Goal: Task Accomplishment & Management: Complete application form

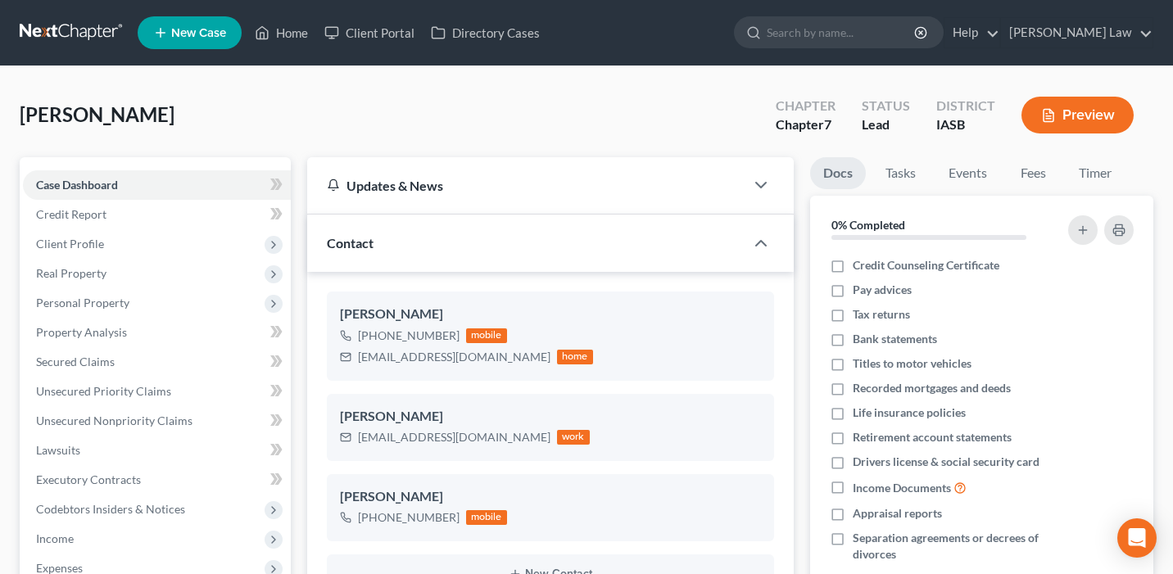
select select "0"
click at [280, 23] on link "Home" at bounding box center [282, 32] width 70 height 29
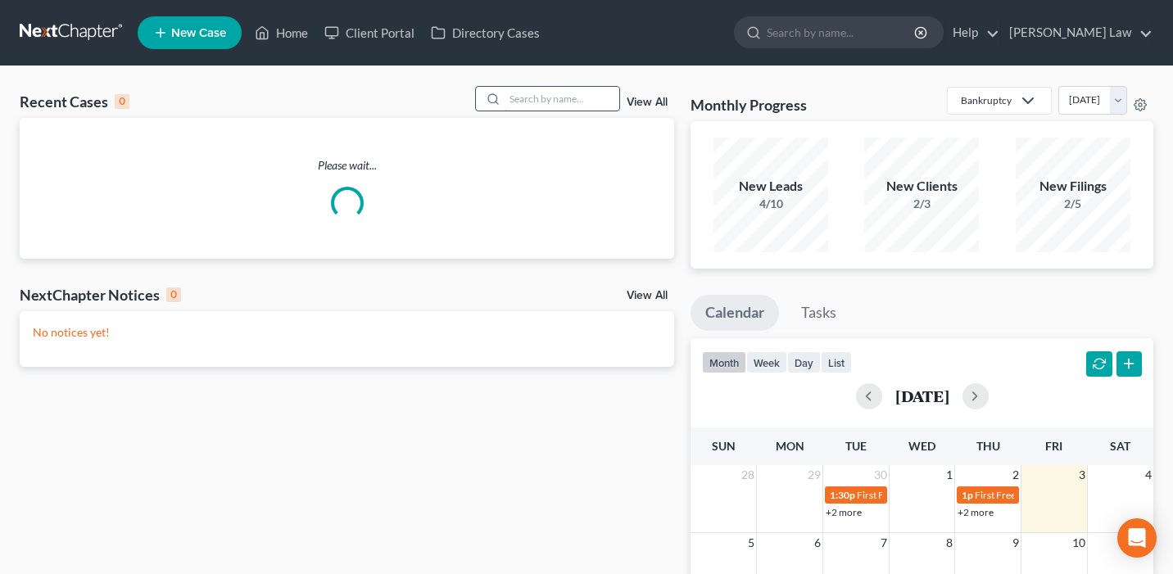
click at [523, 101] on input "search" at bounding box center [562, 99] width 115 height 24
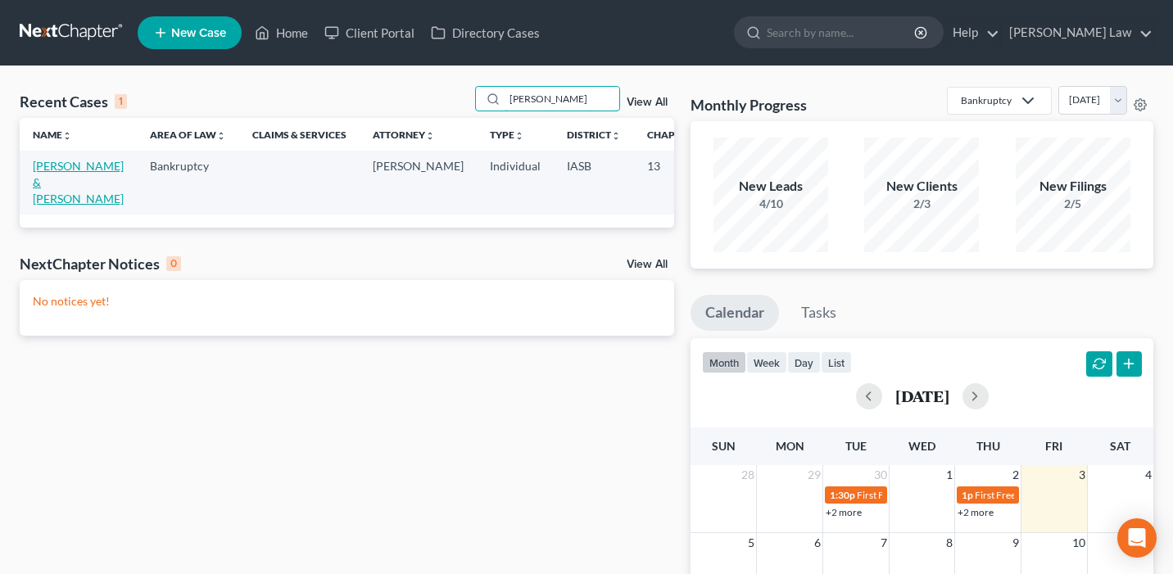
type input "marshall"
click at [47, 192] on link "Marshall, Verna & Lewis" at bounding box center [78, 182] width 91 height 47
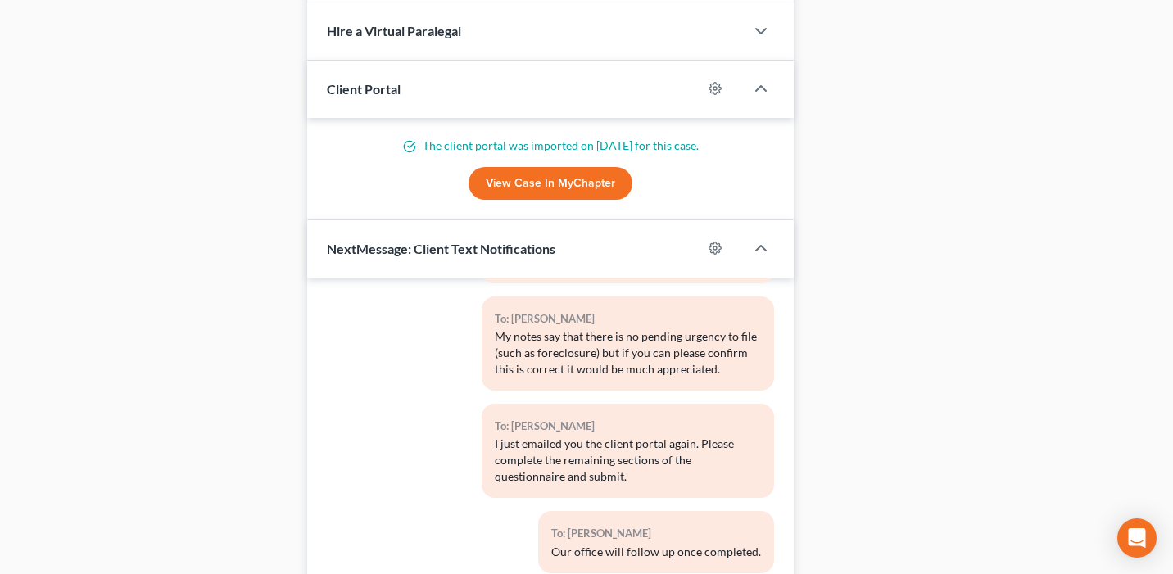
scroll to position [1487, 0]
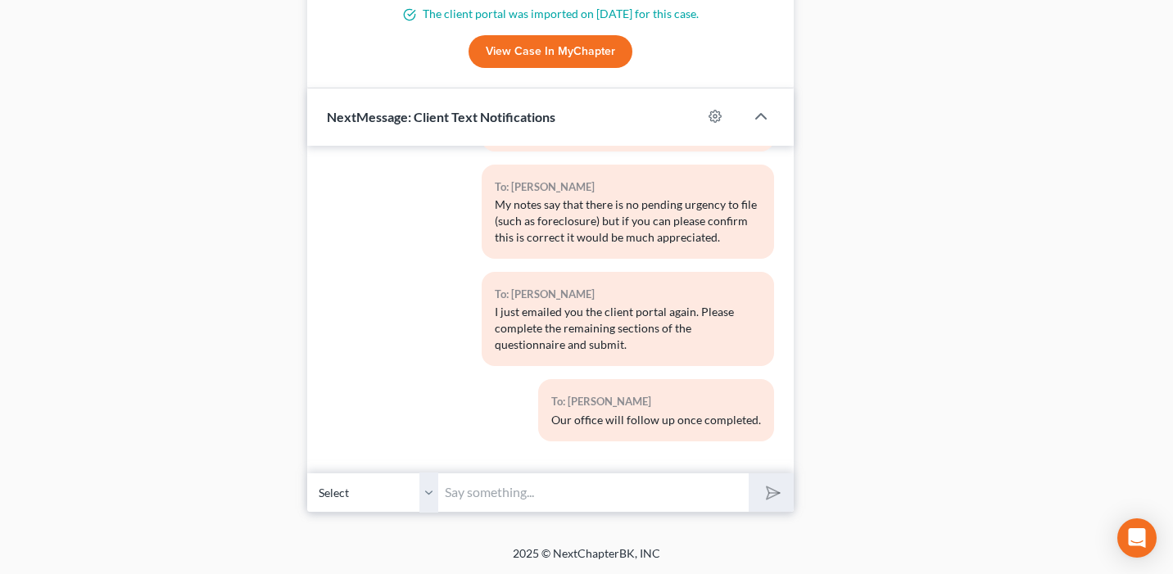
click at [489, 502] on input "text" at bounding box center [593, 493] width 311 height 40
type input "Verna"
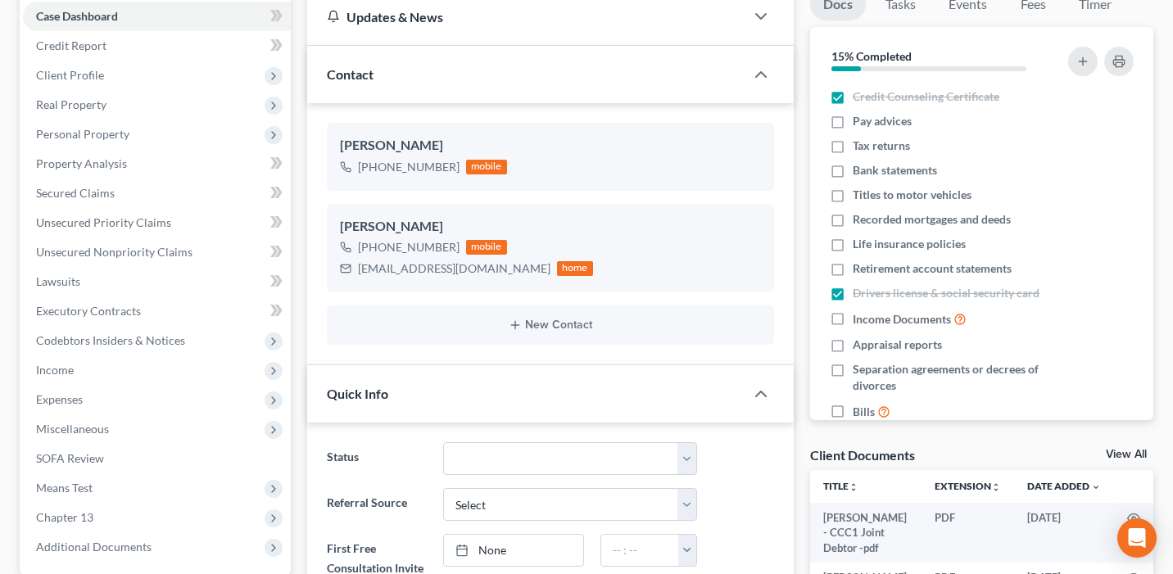
scroll to position [0, 0]
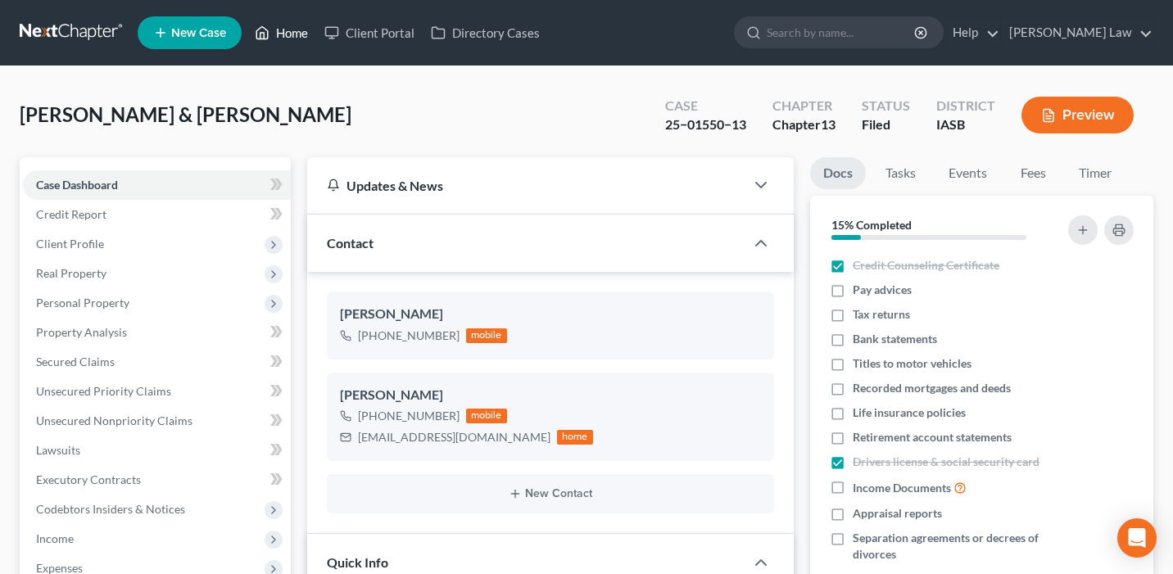
click at [299, 20] on link "Home" at bounding box center [282, 32] width 70 height 29
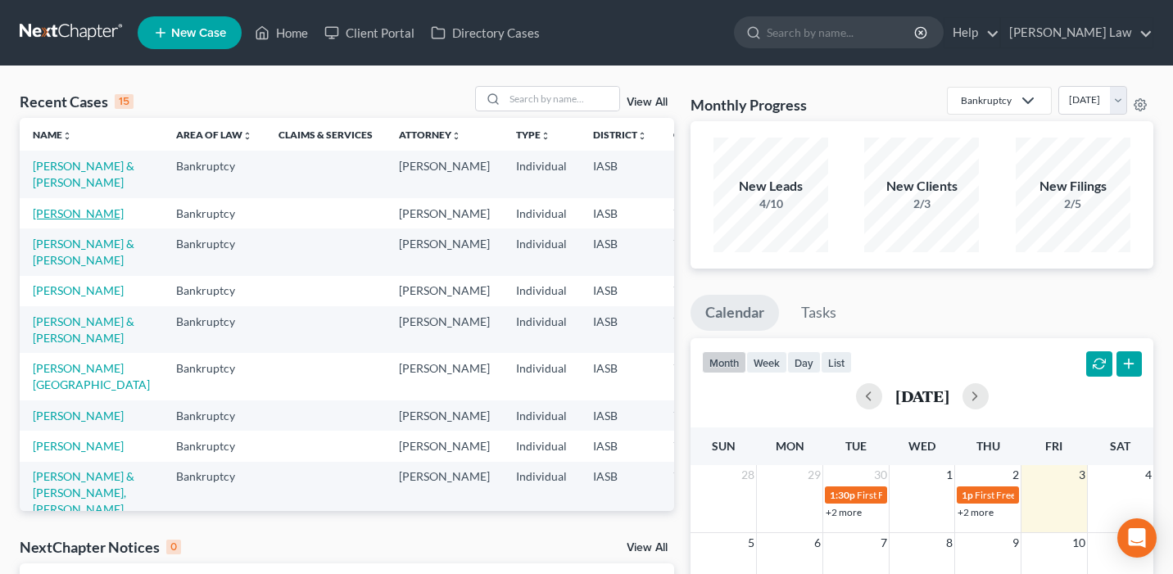
click at [45, 220] on link "[PERSON_NAME]" at bounding box center [78, 213] width 91 height 14
select select "0"
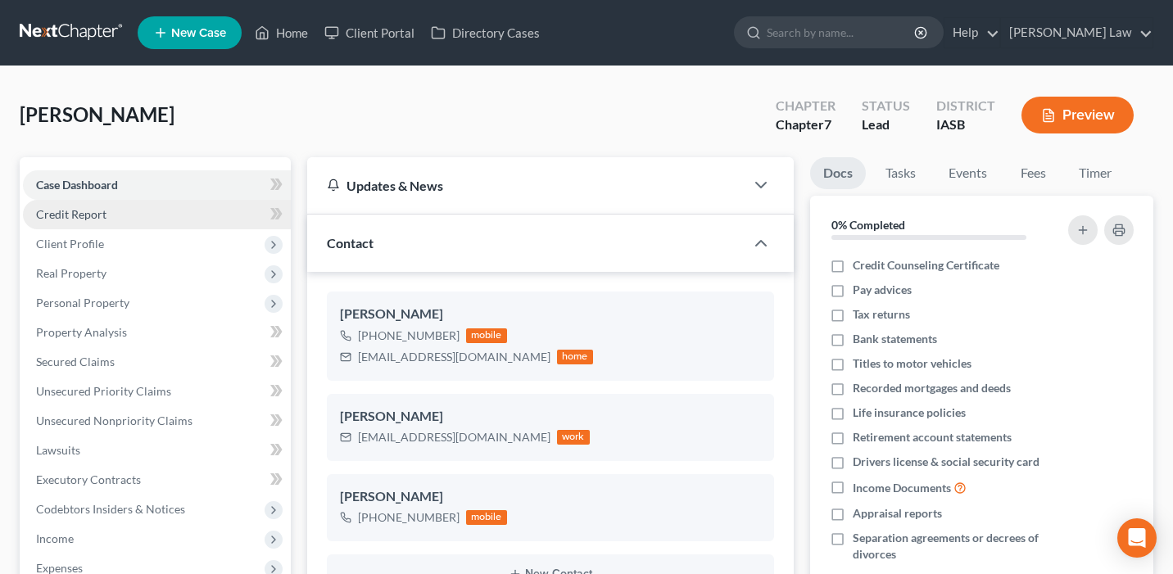
scroll to position [1818, 0]
click at [112, 215] on link "Credit Report" at bounding box center [157, 214] width 268 height 29
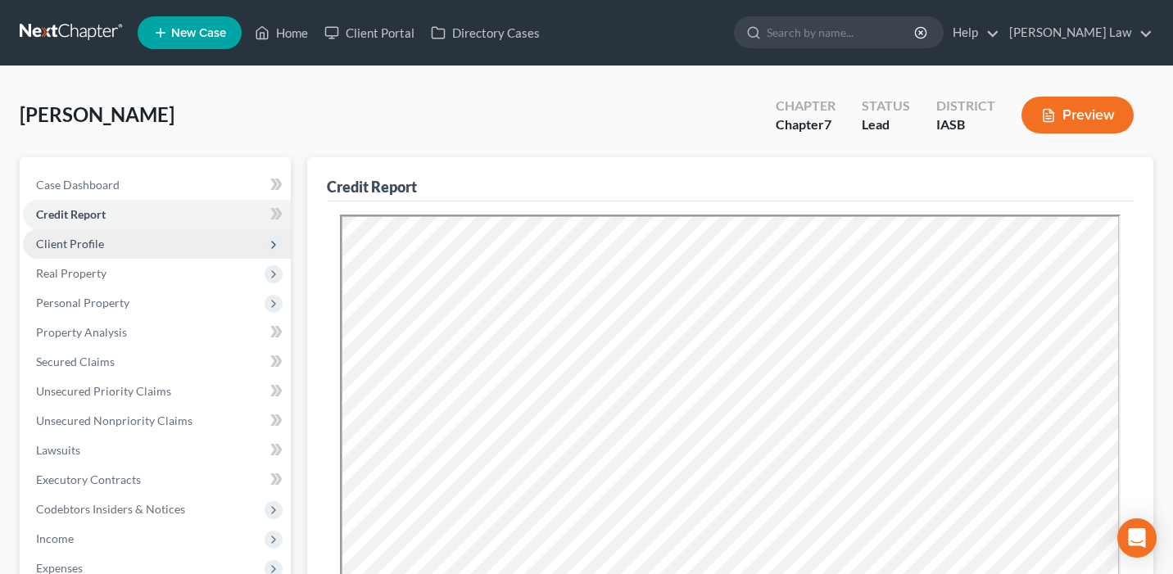
click at [192, 250] on span "Client Profile" at bounding box center [157, 243] width 268 height 29
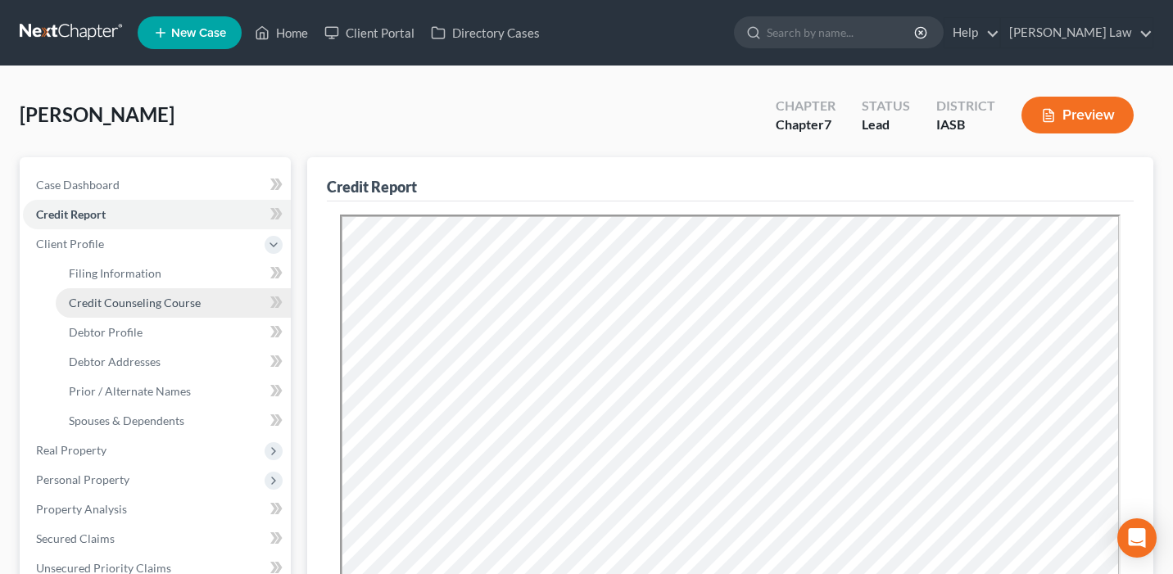
click at [197, 302] on span "Credit Counseling Course" at bounding box center [135, 303] width 132 height 14
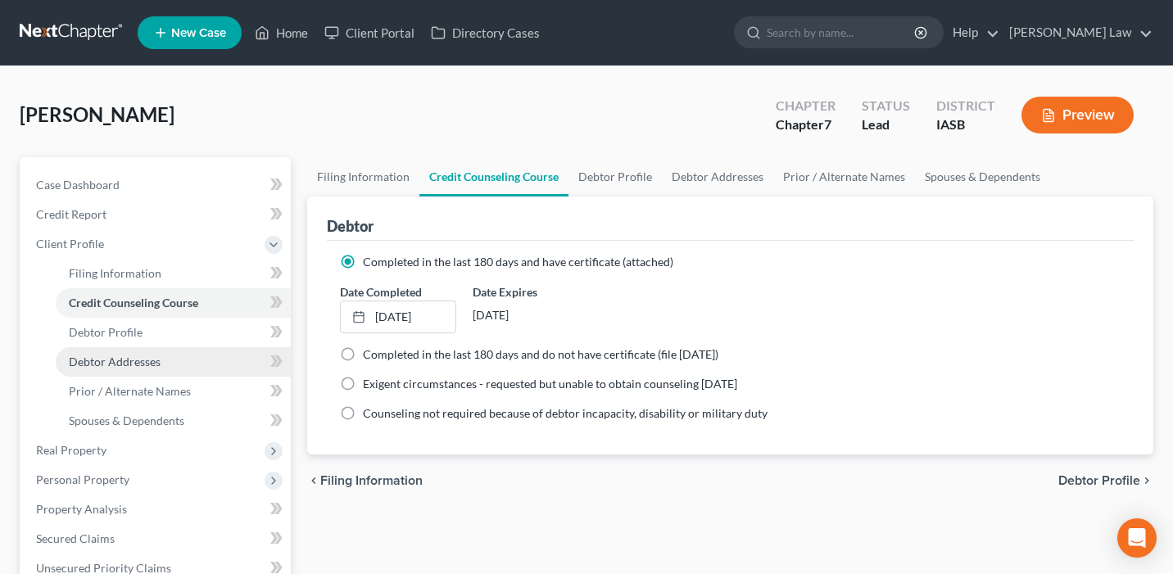
click at [204, 364] on link "Debtor Addresses" at bounding box center [173, 361] width 235 height 29
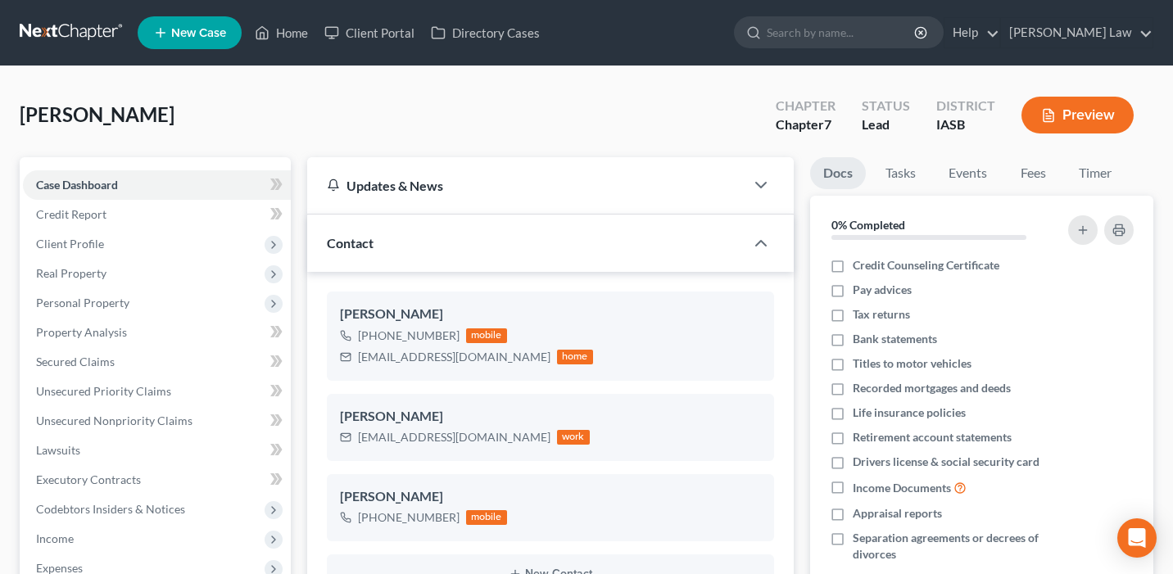
select select "0"
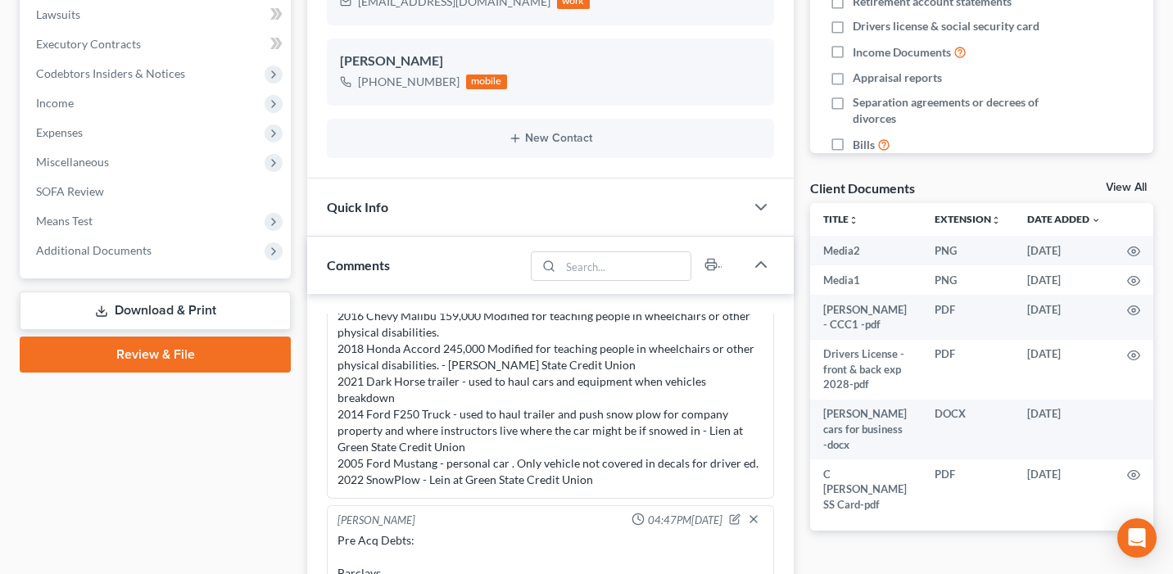
scroll to position [411, 0]
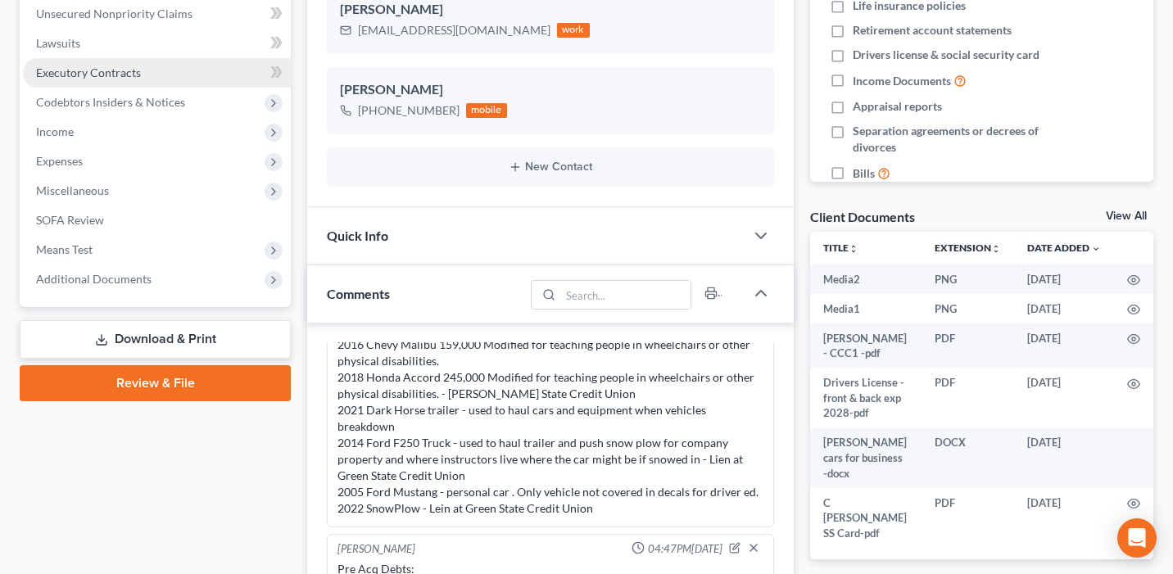
click at [170, 76] on link "Executory Contracts" at bounding box center [157, 72] width 268 height 29
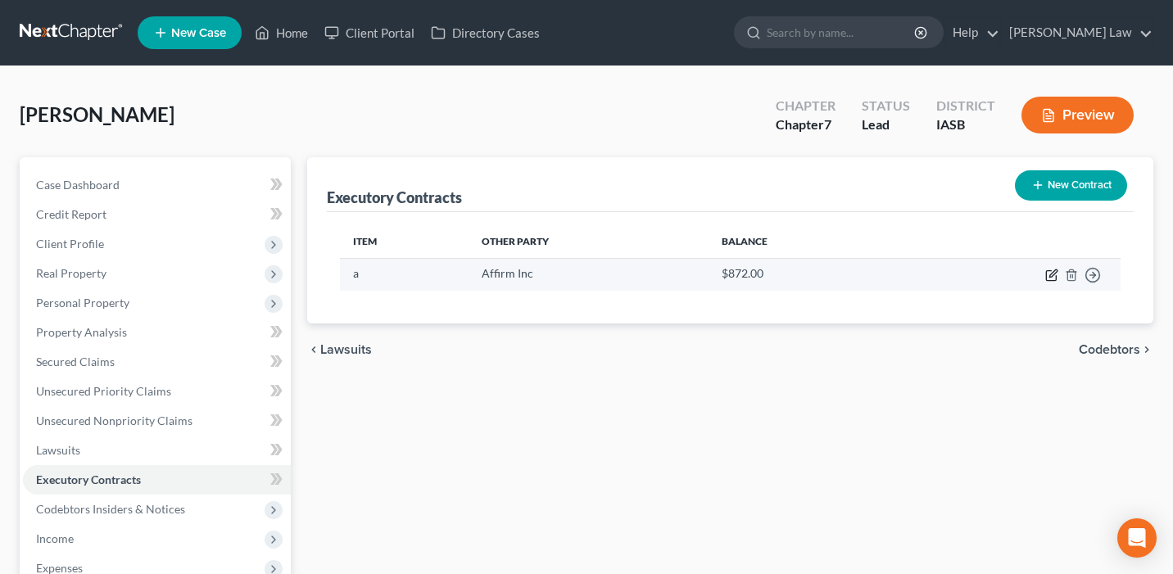
click at [1052, 272] on icon "button" at bounding box center [1053, 273] width 7 height 7
select select "0"
select select "4"
select select "0"
select select "2"
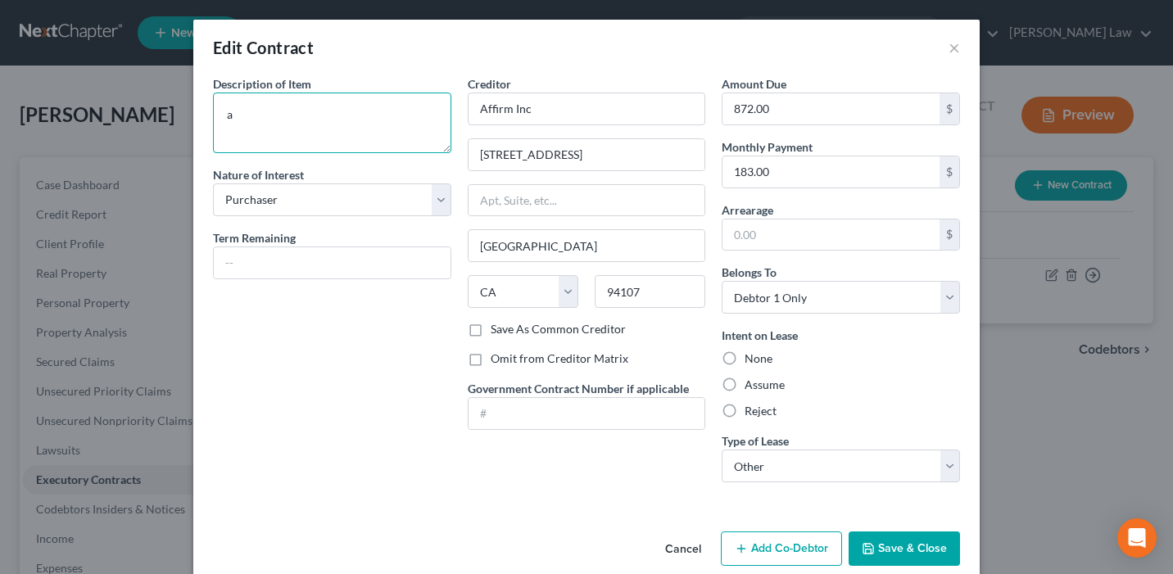
click at [289, 108] on textarea "a" at bounding box center [332, 123] width 238 height 61
type textarea "Driver's Ed Equipment"
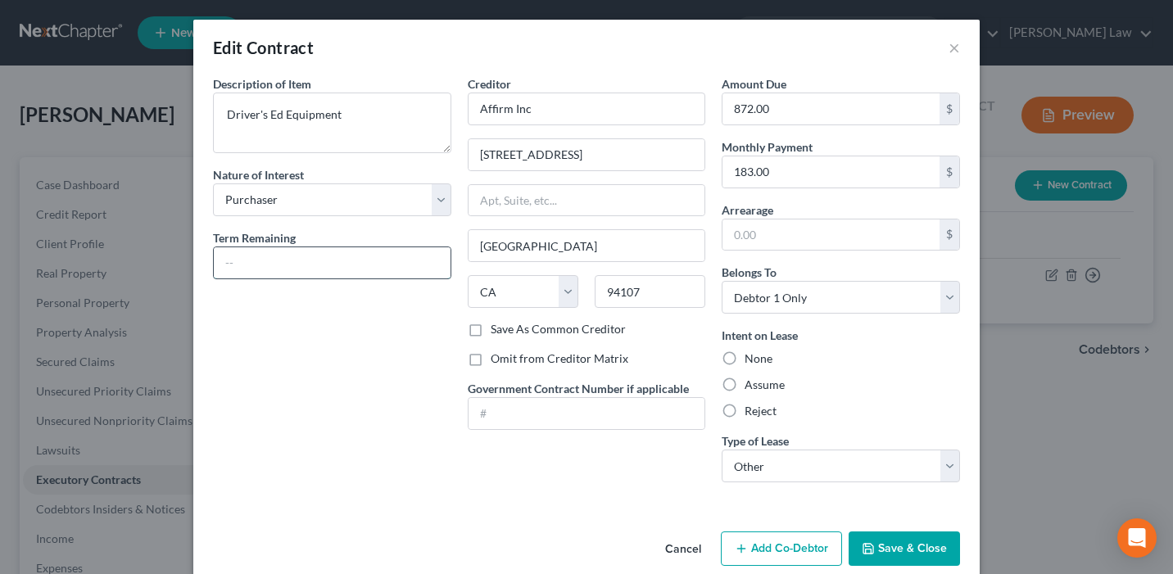
click at [248, 257] on input "text" at bounding box center [332, 262] width 237 height 31
type input "6 months"
click at [745, 380] on label "Assume" at bounding box center [765, 385] width 40 height 16
click at [751, 380] on input "Assume" at bounding box center [756, 382] width 11 height 11
radio input "true"
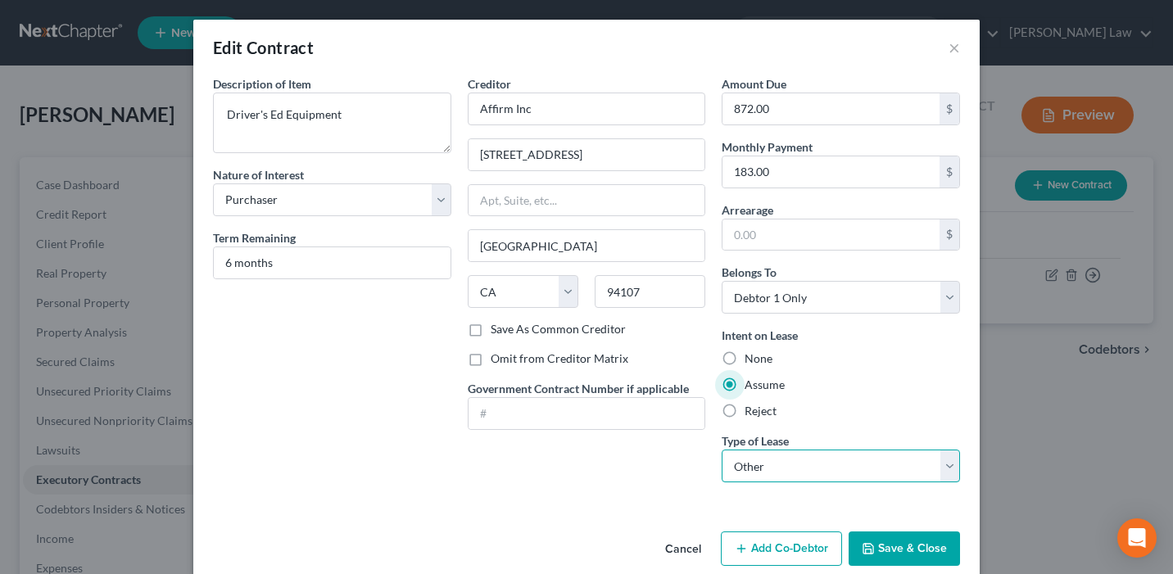
click at [835, 463] on select "Select Real Estate Car Other" at bounding box center [841, 466] width 238 height 33
click at [722, 450] on select "Select Real Estate Car Other" at bounding box center [841, 466] width 238 height 33
click at [919, 550] on button "Save & Close" at bounding box center [904, 549] width 111 height 34
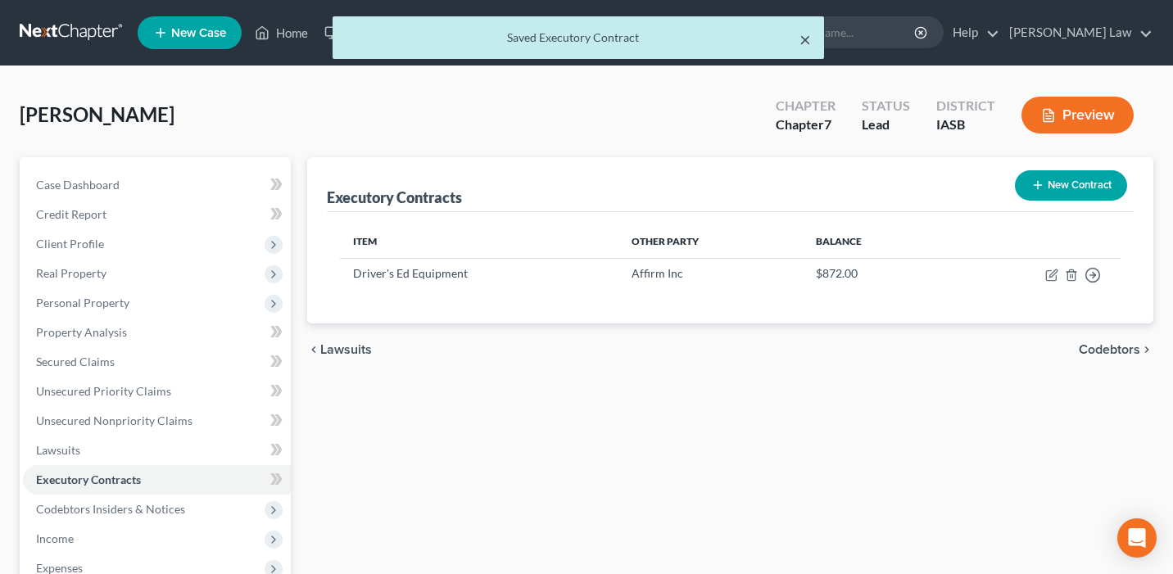
click at [807, 36] on button "×" at bounding box center [805, 39] width 11 height 20
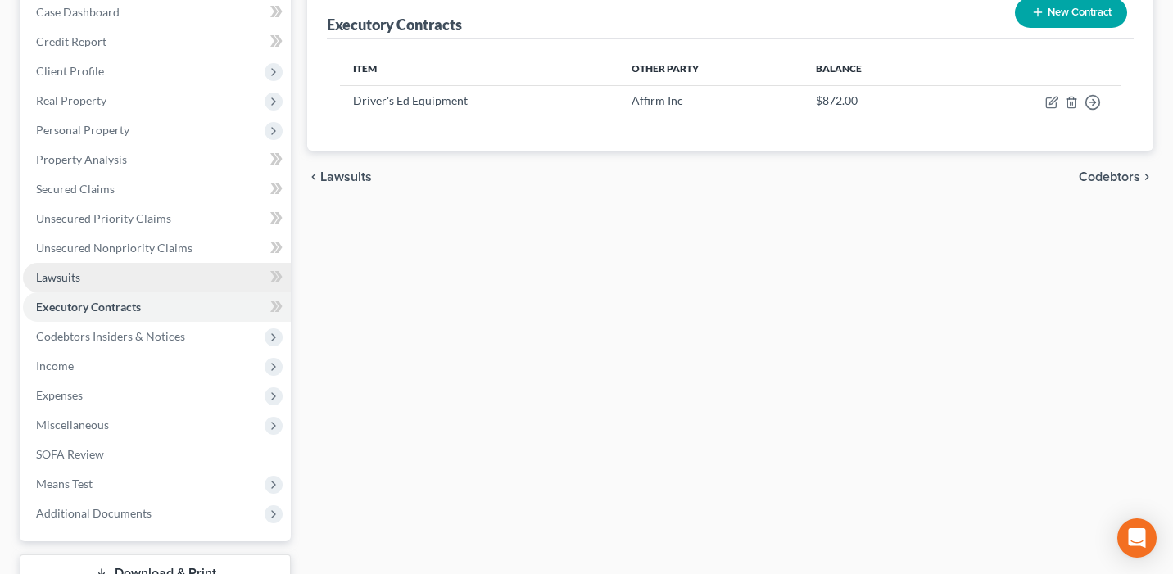
scroll to position [295, 0]
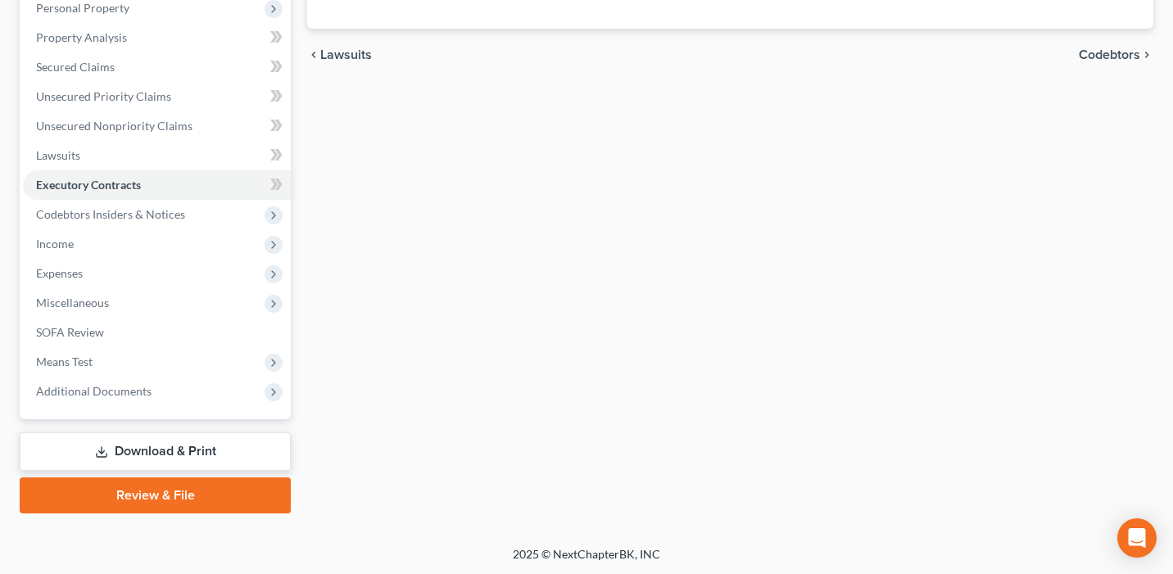
click at [202, 492] on link "Review & File" at bounding box center [155, 496] width 271 height 36
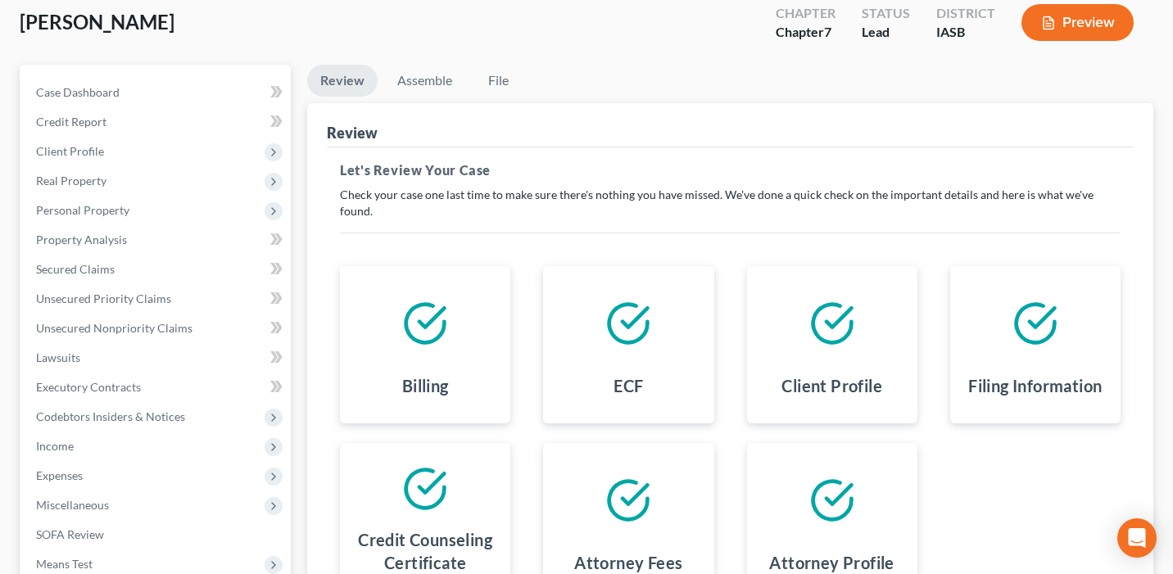
scroll to position [295, 0]
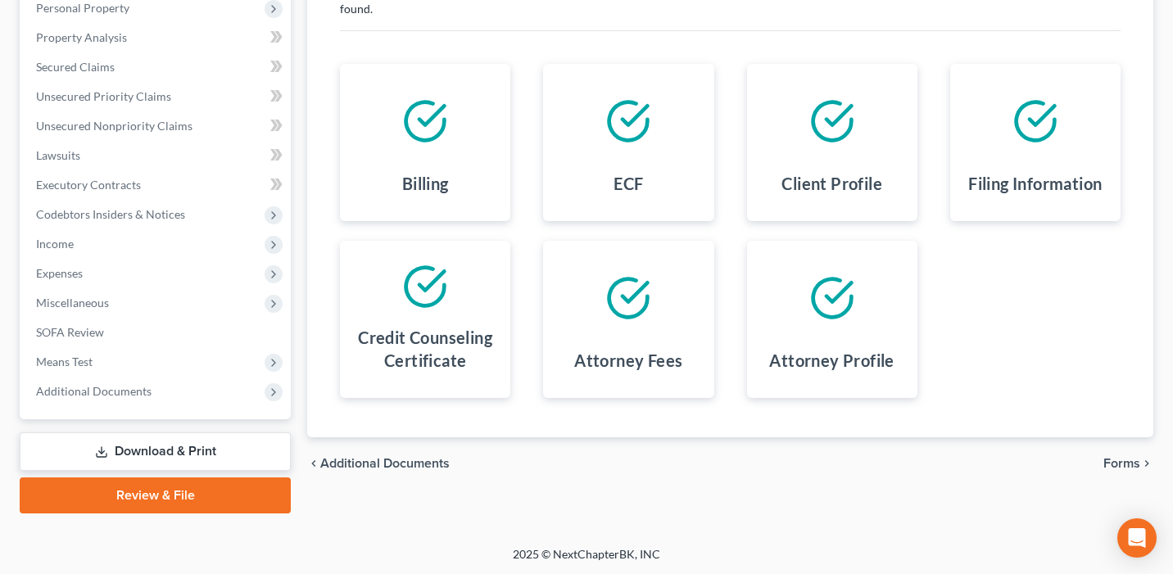
click at [206, 484] on link "Review & File" at bounding box center [155, 496] width 271 height 36
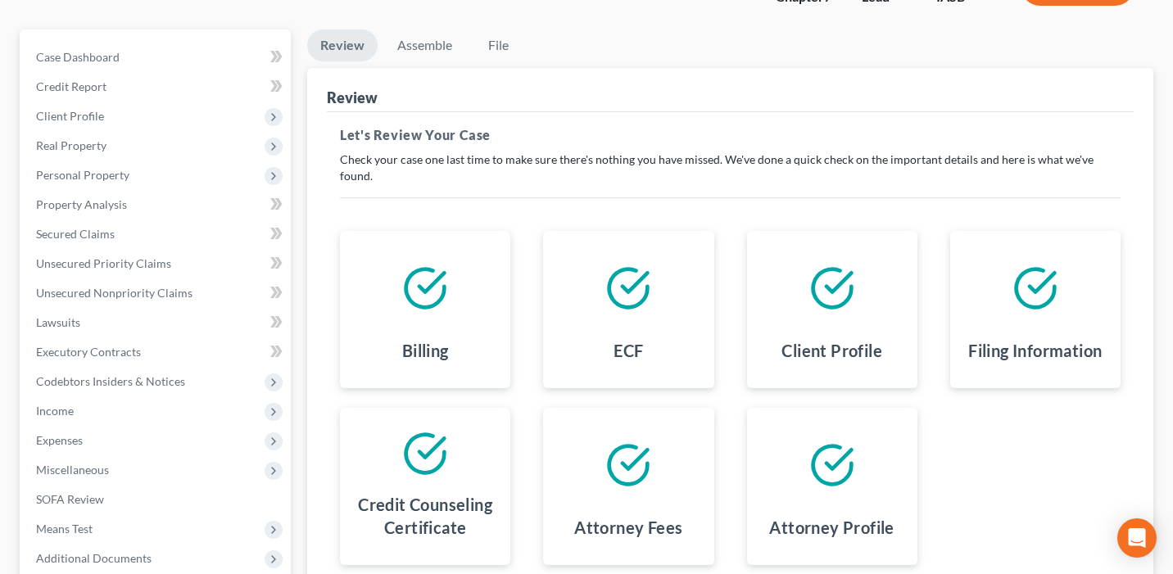
scroll to position [0, 0]
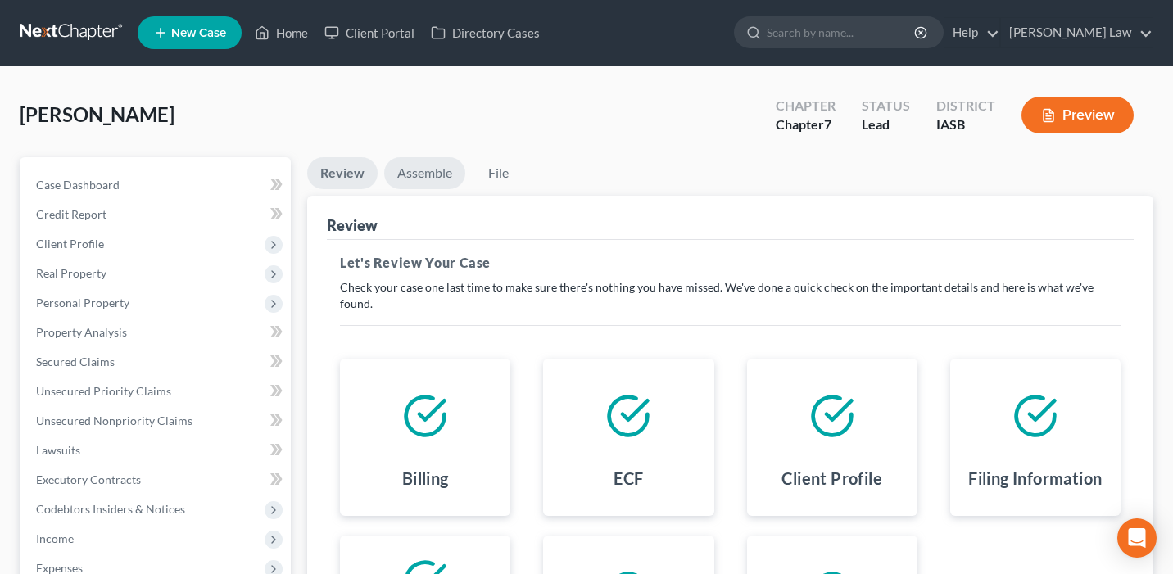
click at [411, 176] on link "Assemble" at bounding box center [424, 173] width 81 height 32
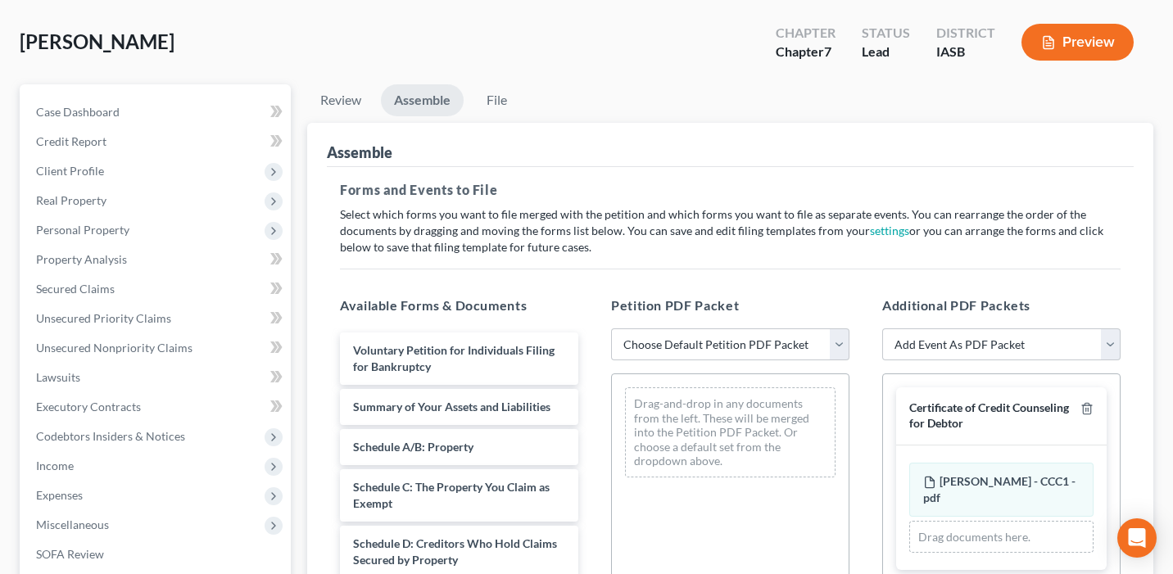
scroll to position [79, 0]
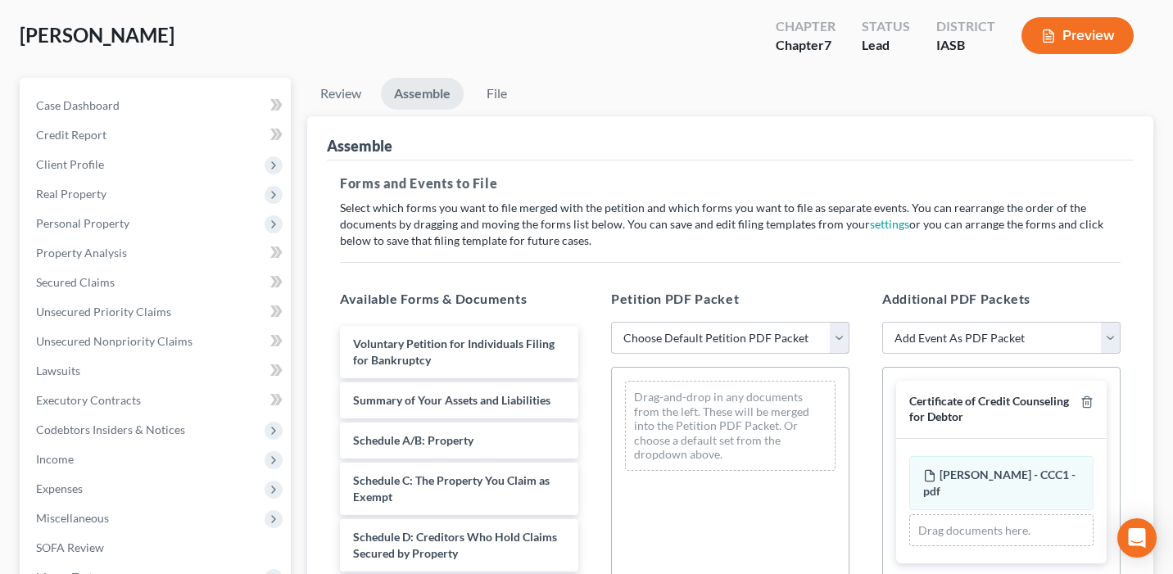
click at [659, 340] on select "Choose Default Petition PDF Packet Emergency Filing (Voluntary Petition and Cre…" at bounding box center [730, 338] width 238 height 33
select select "1"
click at [611, 322] on select "Choose Default Petition PDF Packet Emergency Filing (Voluntary Petition and Cre…" at bounding box center [730, 338] width 238 height 33
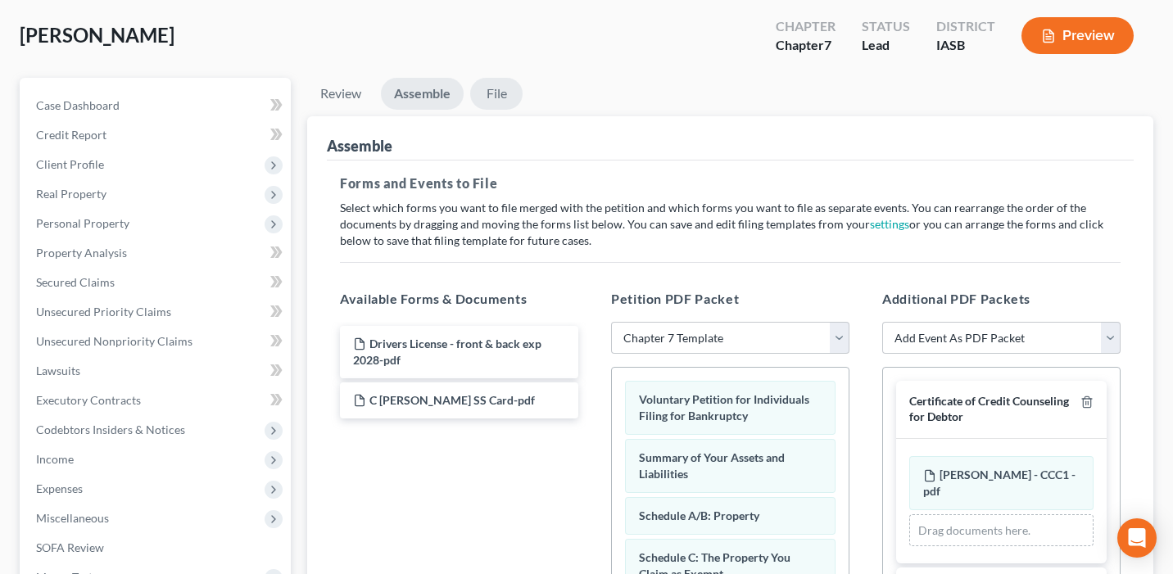
click at [498, 96] on link "File" at bounding box center [496, 94] width 52 height 32
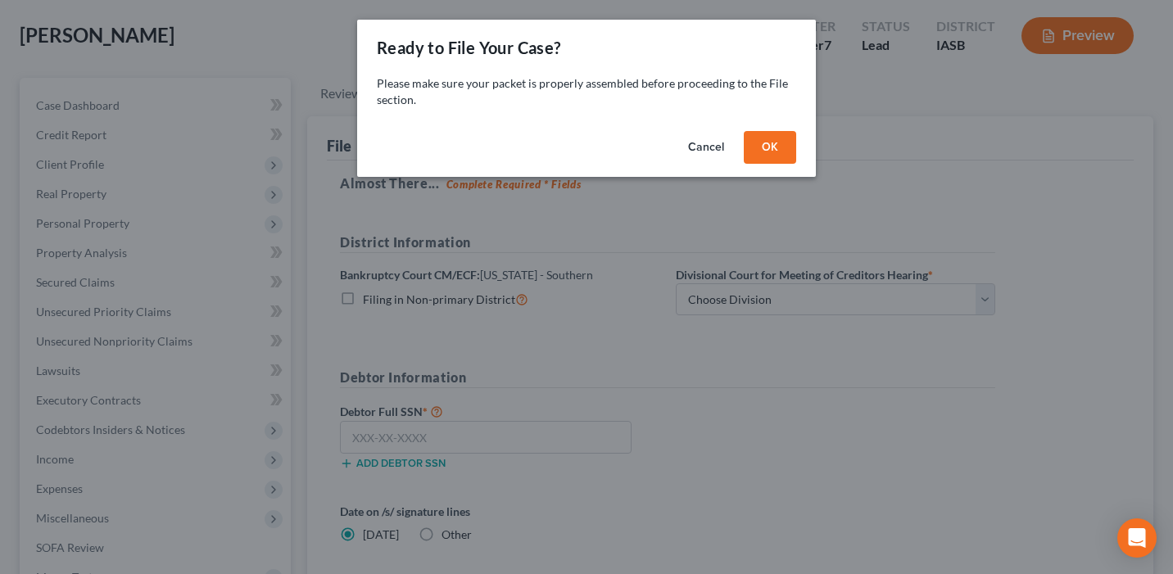
click at [778, 151] on button "OK" at bounding box center [770, 147] width 52 height 33
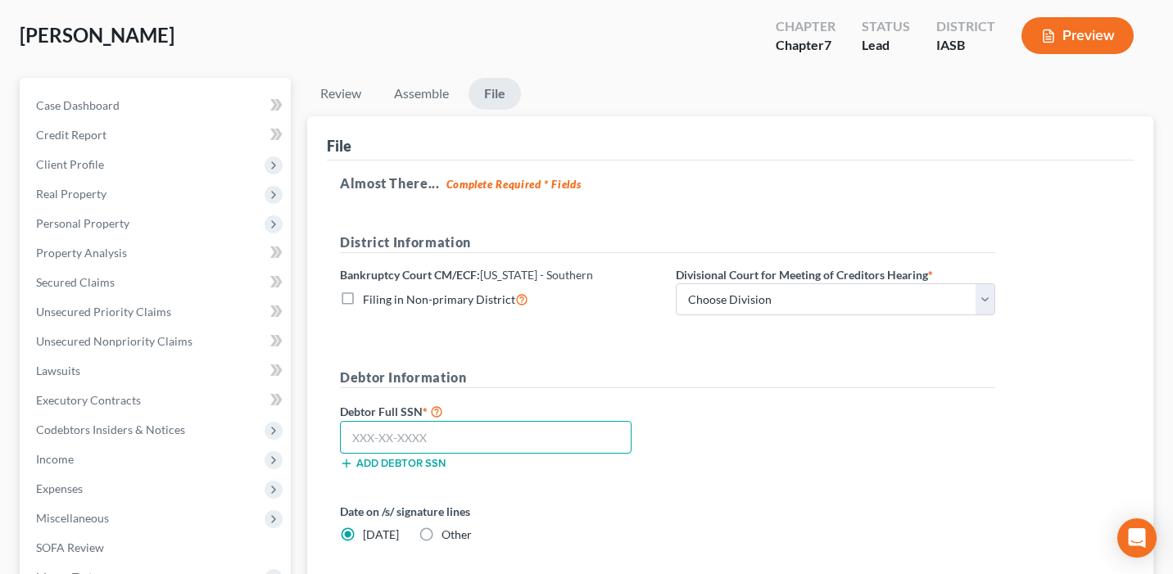
click at [420, 439] on input "text" at bounding box center [486, 437] width 292 height 33
paste input "485-06-3417"
type input "485-06-3417"
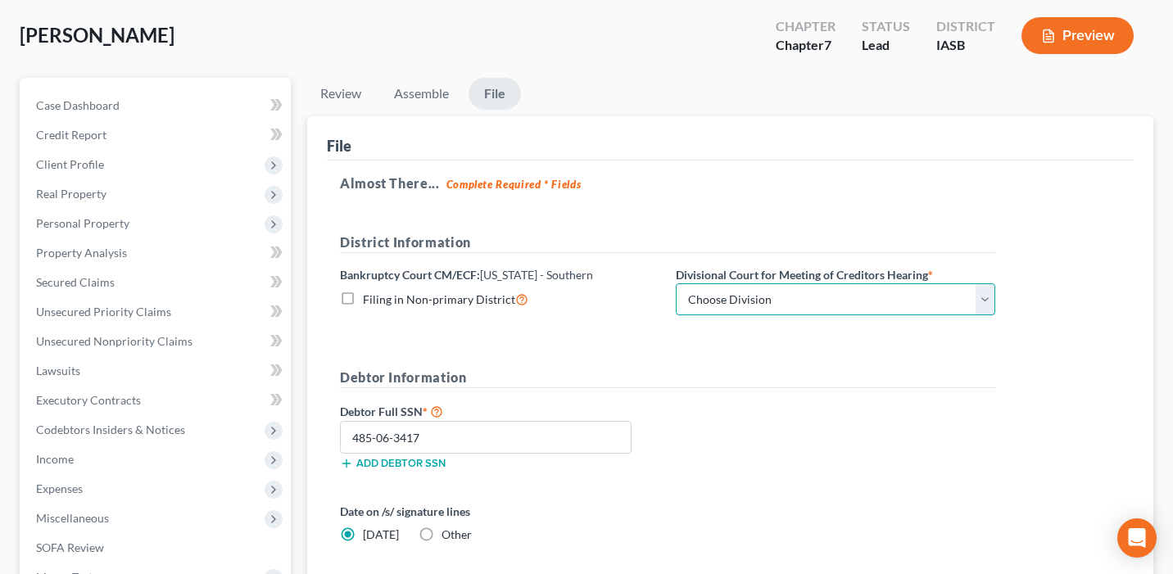
click at [852, 288] on select "Choose Division Central Eastern Western" at bounding box center [836, 300] width 320 height 33
select select "0"
click at [676, 284] on select "Choose Division Central Eastern Western" at bounding box center [836, 300] width 320 height 33
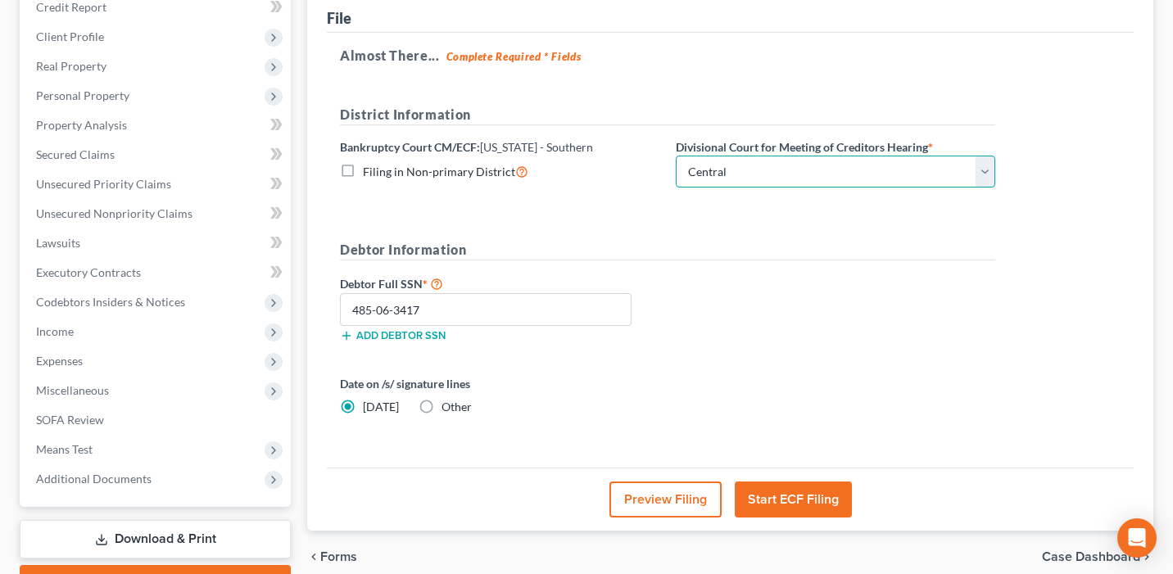
scroll to position [211, 0]
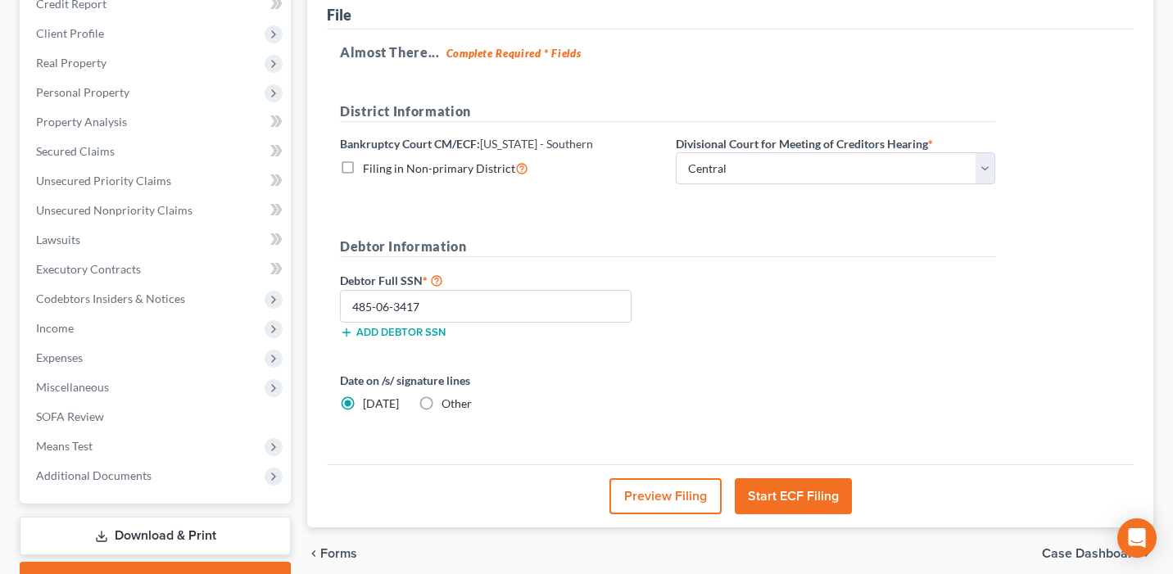
click at [800, 497] on button "Start ECF Filing" at bounding box center [793, 497] width 117 height 36
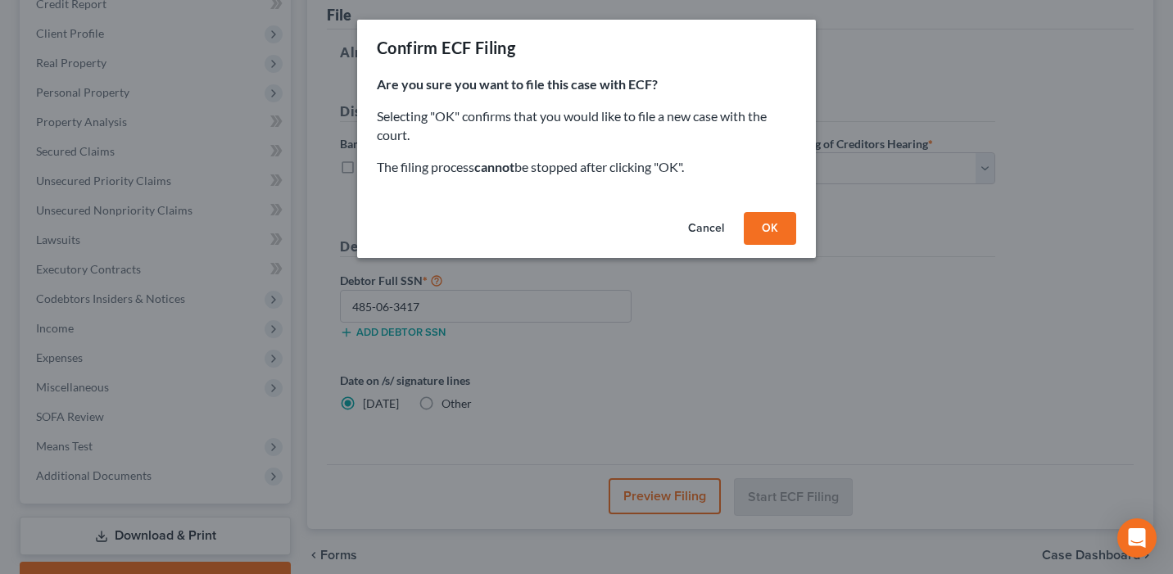
click at [779, 229] on button "OK" at bounding box center [770, 228] width 52 height 33
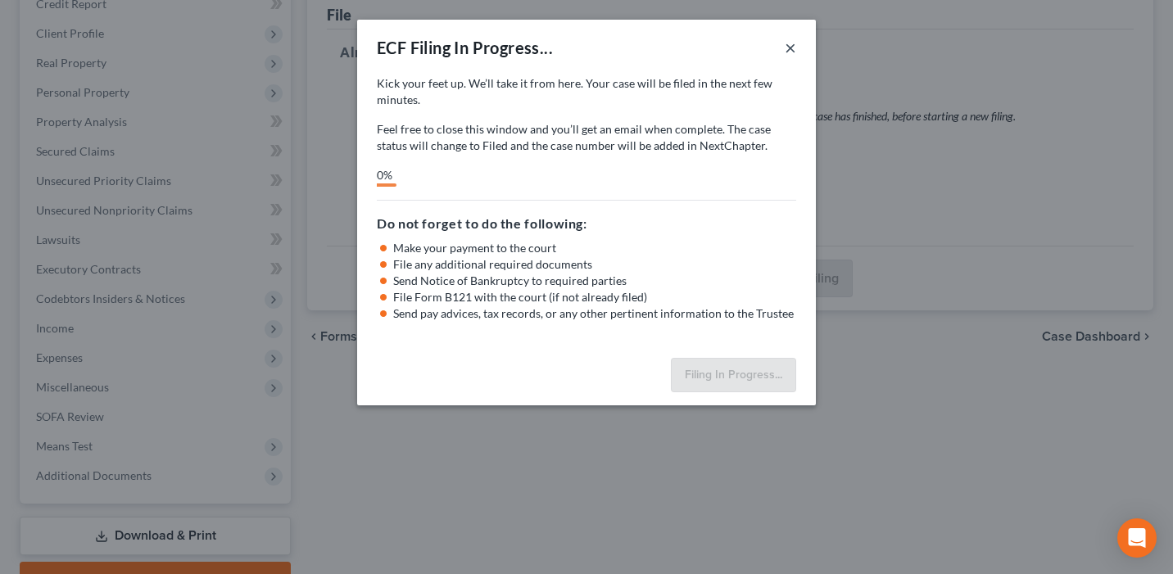
click at [789, 47] on button "×" at bounding box center [790, 48] width 11 height 20
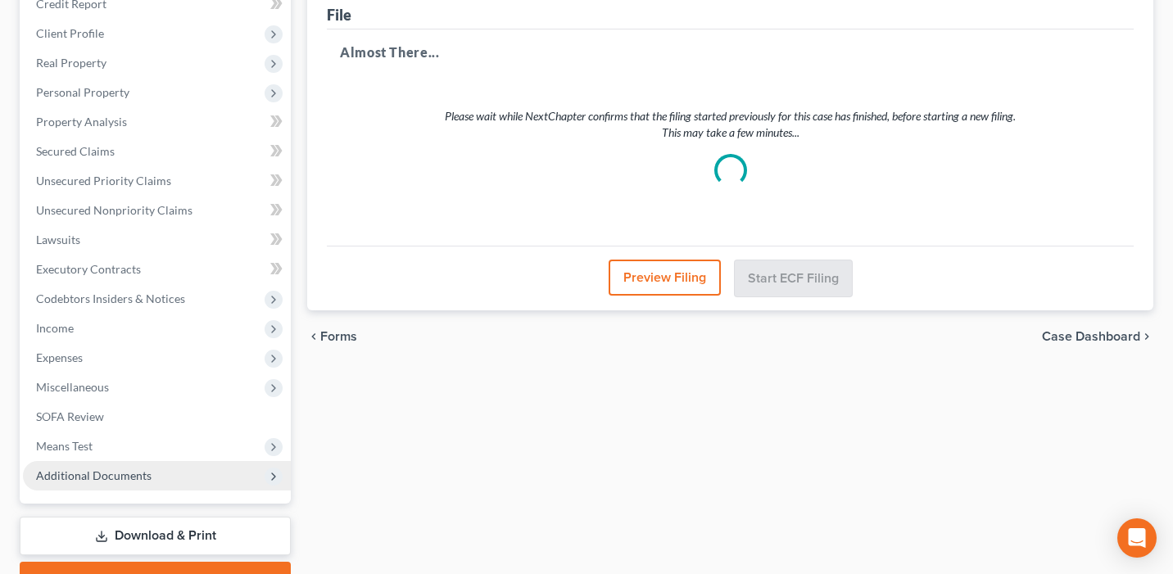
click at [164, 481] on span "Additional Documents" at bounding box center [157, 475] width 268 height 29
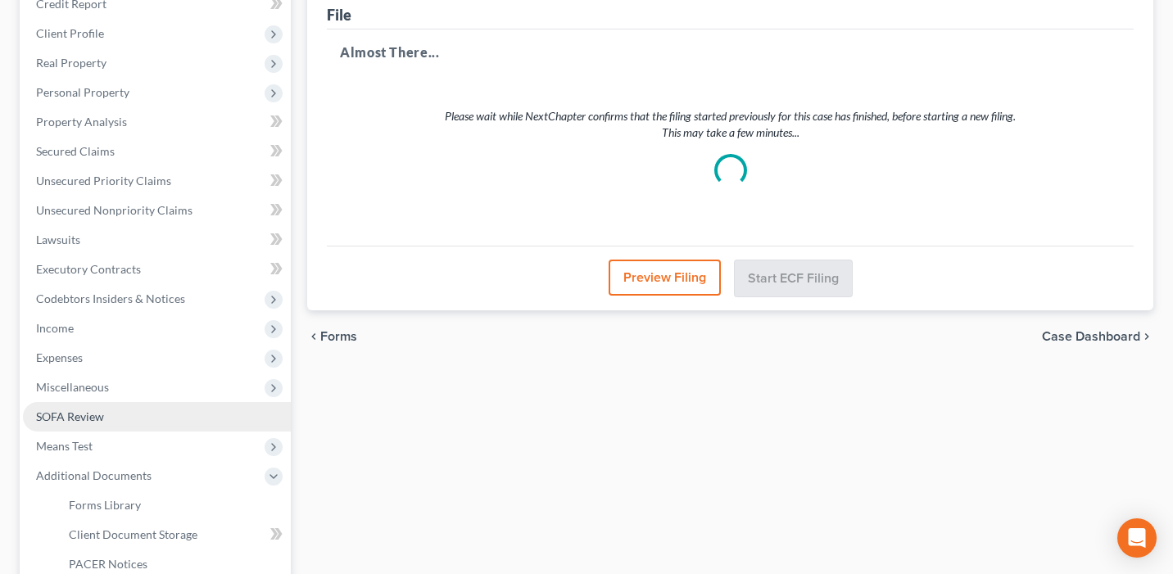
click at [129, 415] on link "SOFA Review" at bounding box center [157, 416] width 268 height 29
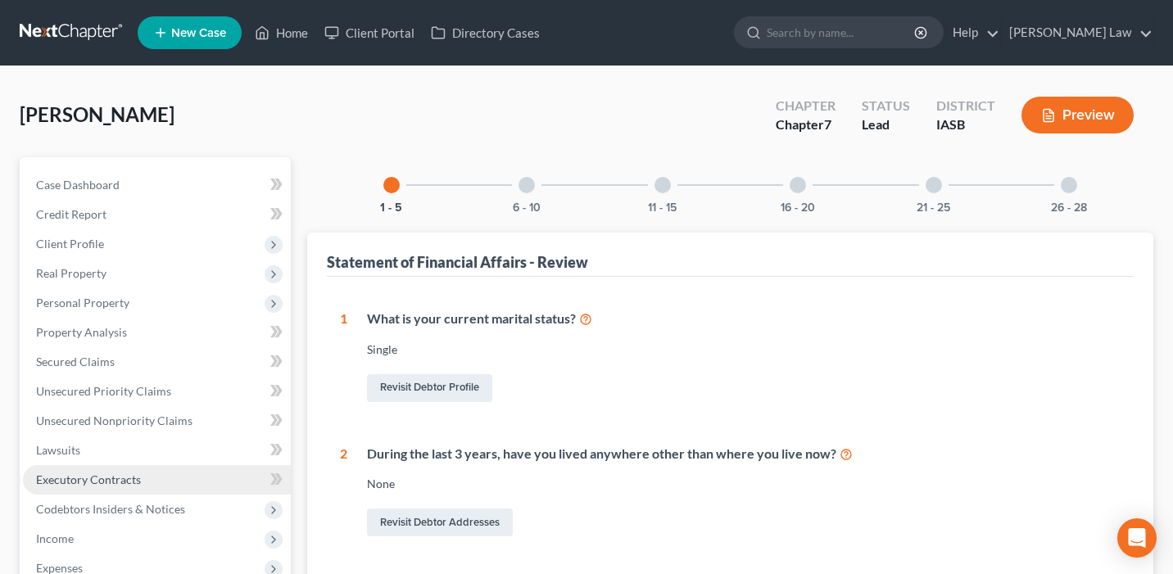
scroll to position [1, 0]
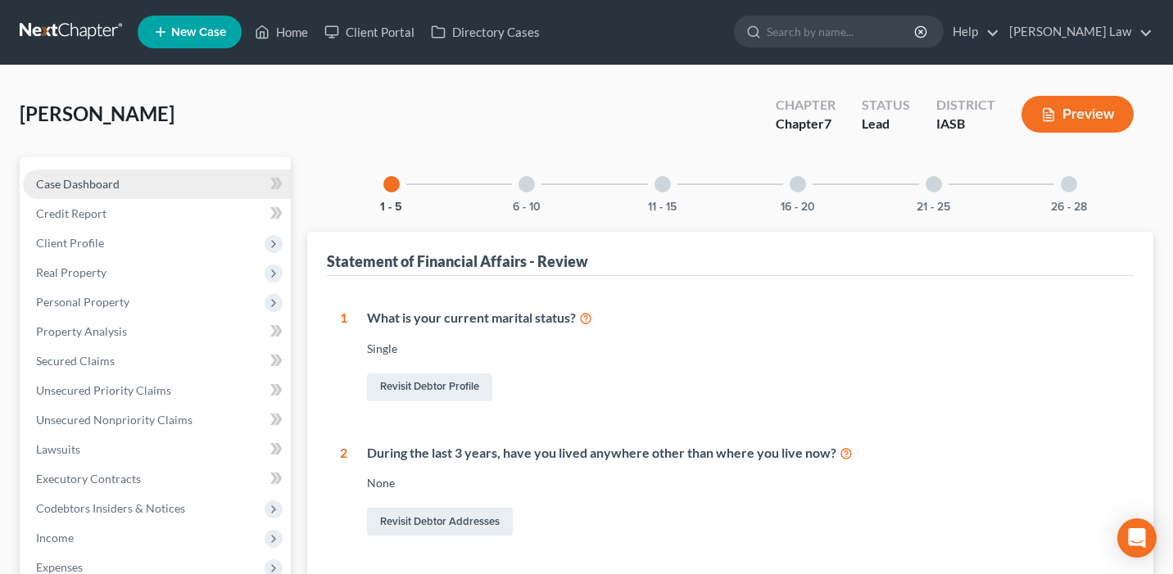
click at [166, 173] on link "Case Dashboard" at bounding box center [157, 184] width 268 height 29
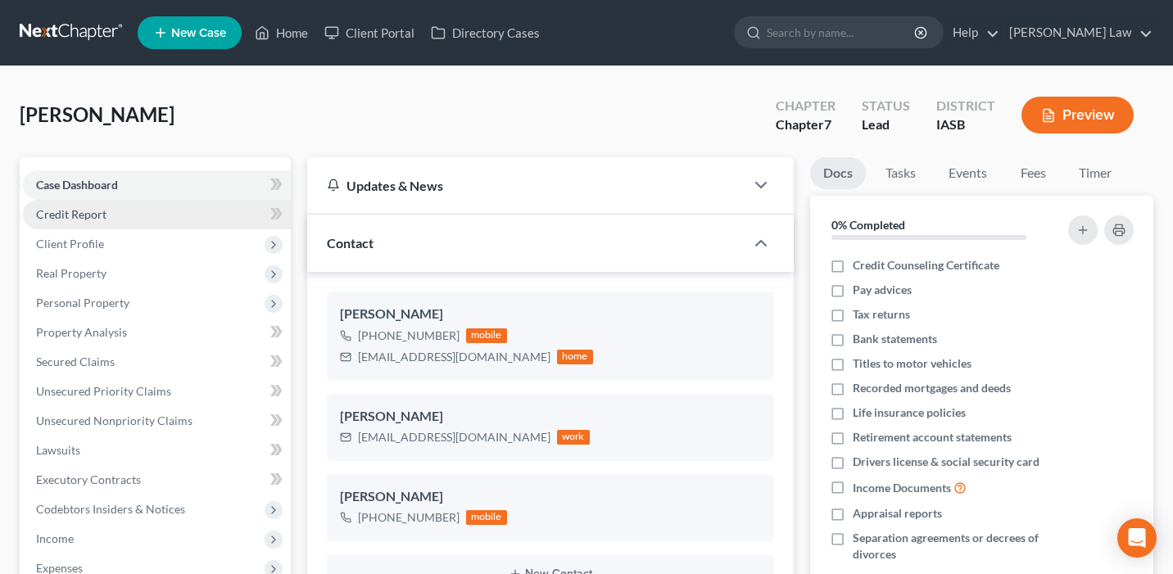
scroll to position [1818, 0]
click at [151, 211] on link "Credit Report" at bounding box center [157, 214] width 268 height 29
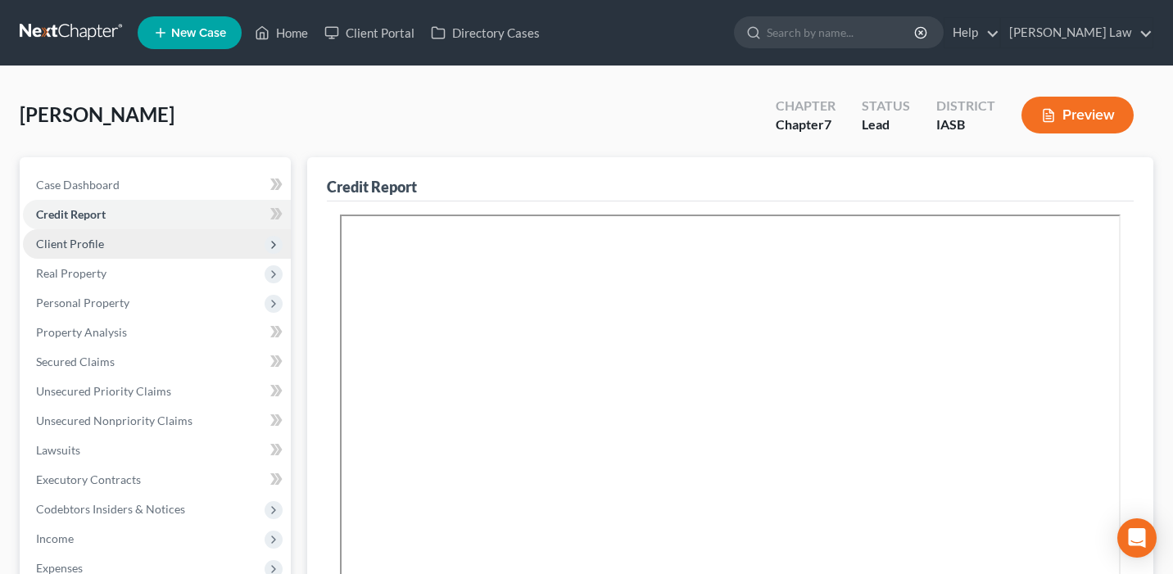
click at [155, 241] on span "Client Profile" at bounding box center [157, 243] width 268 height 29
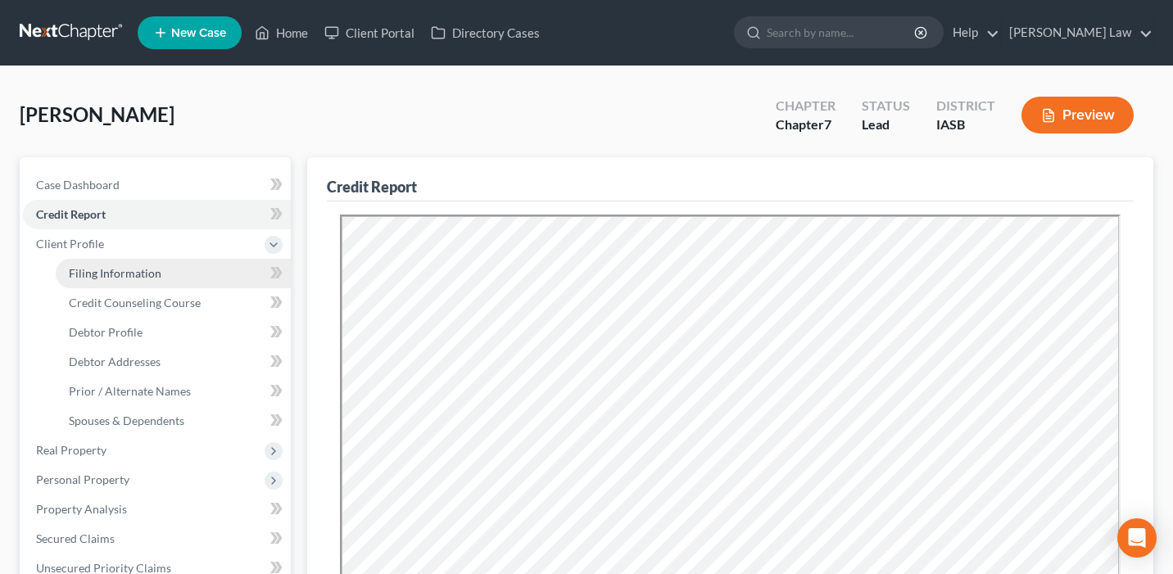
click at [162, 275] on link "Filing Information" at bounding box center [173, 273] width 235 height 29
select select "1"
select select "0"
select select "16"
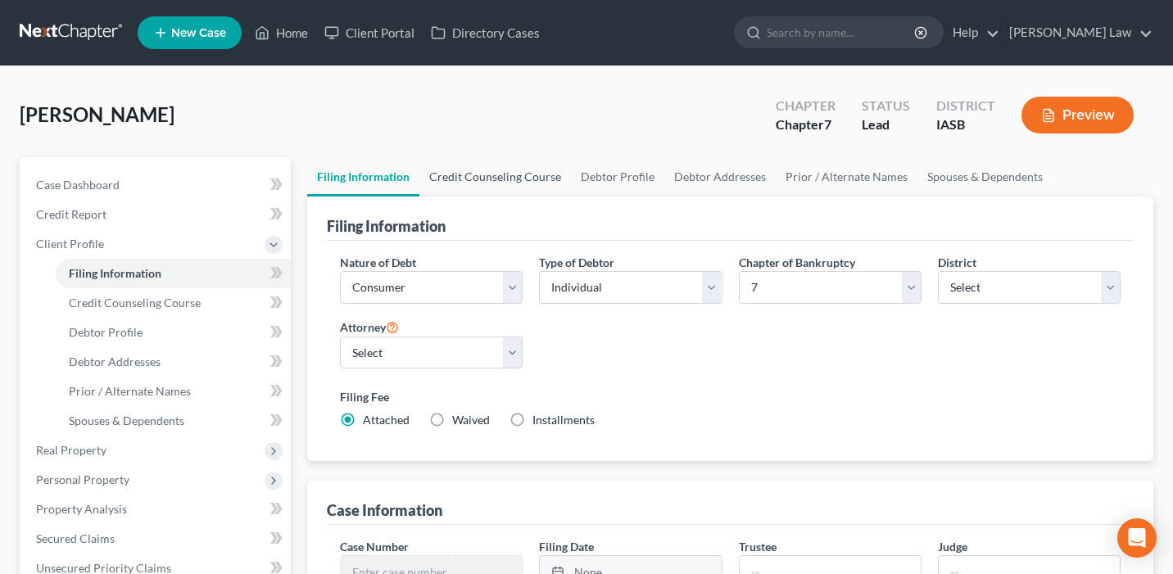
click at [538, 183] on link "Credit Counseling Course" at bounding box center [496, 176] width 152 height 39
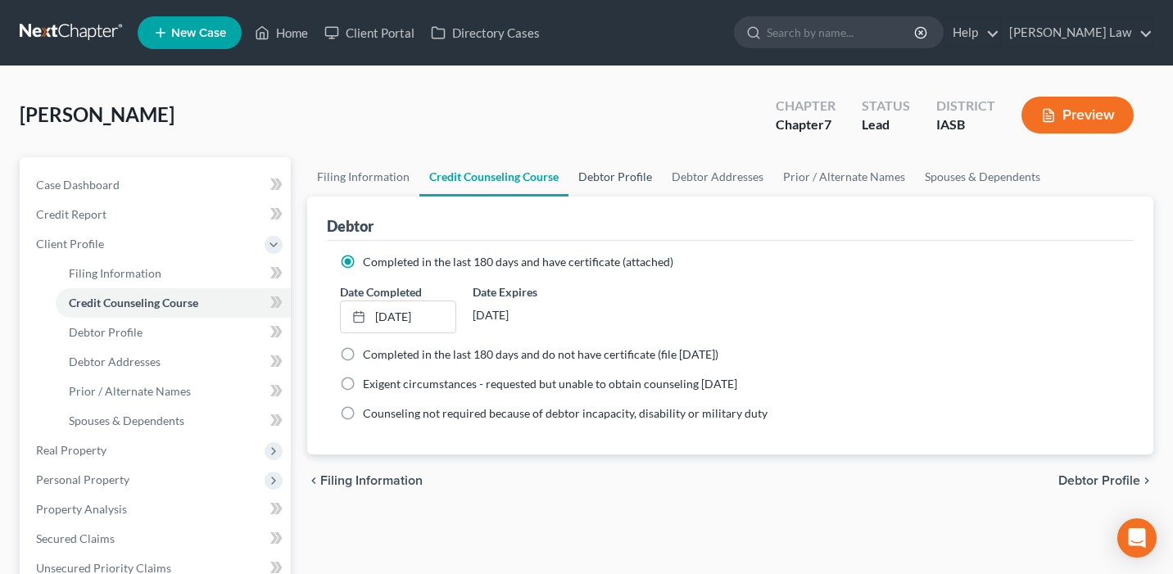
click at [609, 183] on link "Debtor Profile" at bounding box center [615, 176] width 93 height 39
select select "0"
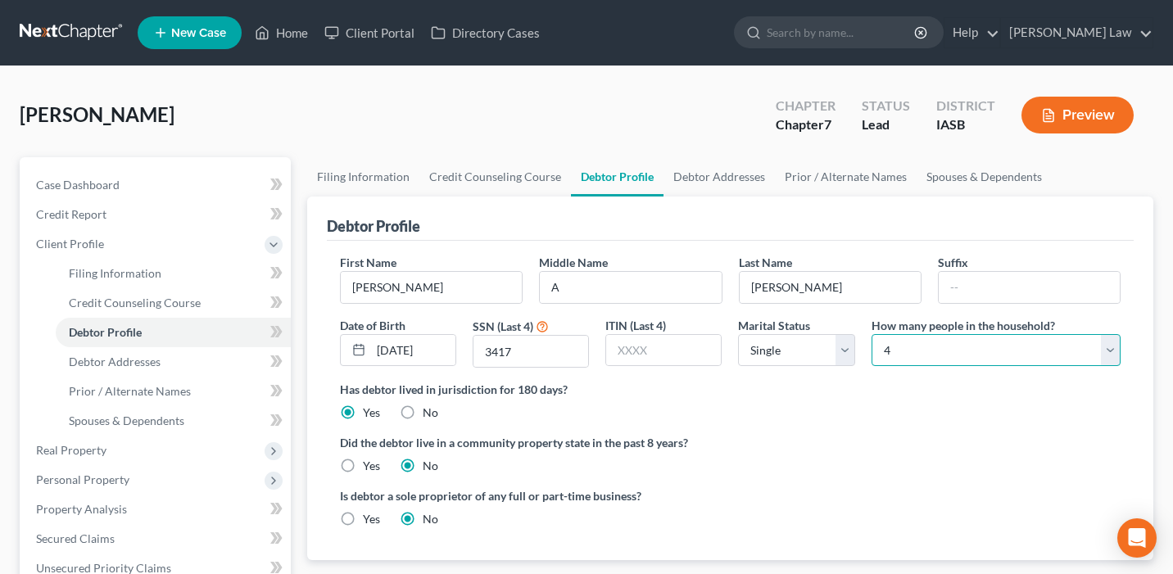
click at [955, 353] on select "Select 1 2 3 4 5 6 7 8 9 10 11 12 13 14 15 16 17 18 19 20" at bounding box center [996, 350] width 249 height 33
select select "2"
click at [872, 334] on select "Select 1 2 3 4 5 6 7 8 9 10 11 12 13 14 15 16 17 18 19 20" at bounding box center [996, 350] width 249 height 33
click at [960, 180] on link "Spouses & Dependents" at bounding box center [984, 176] width 135 height 39
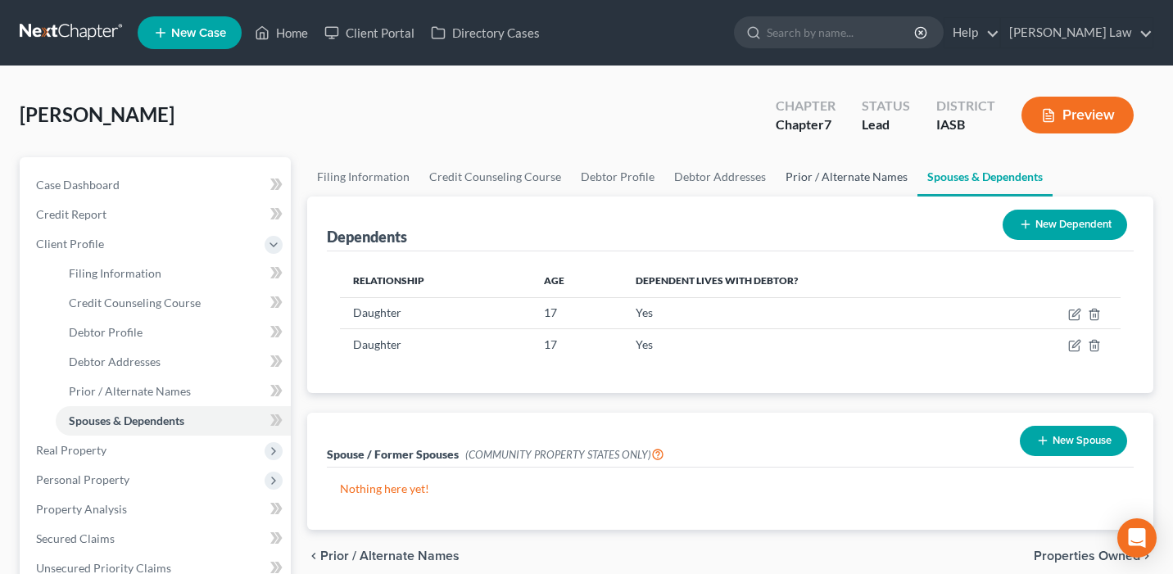
click at [851, 182] on link "Prior / Alternate Names" at bounding box center [847, 176] width 142 height 39
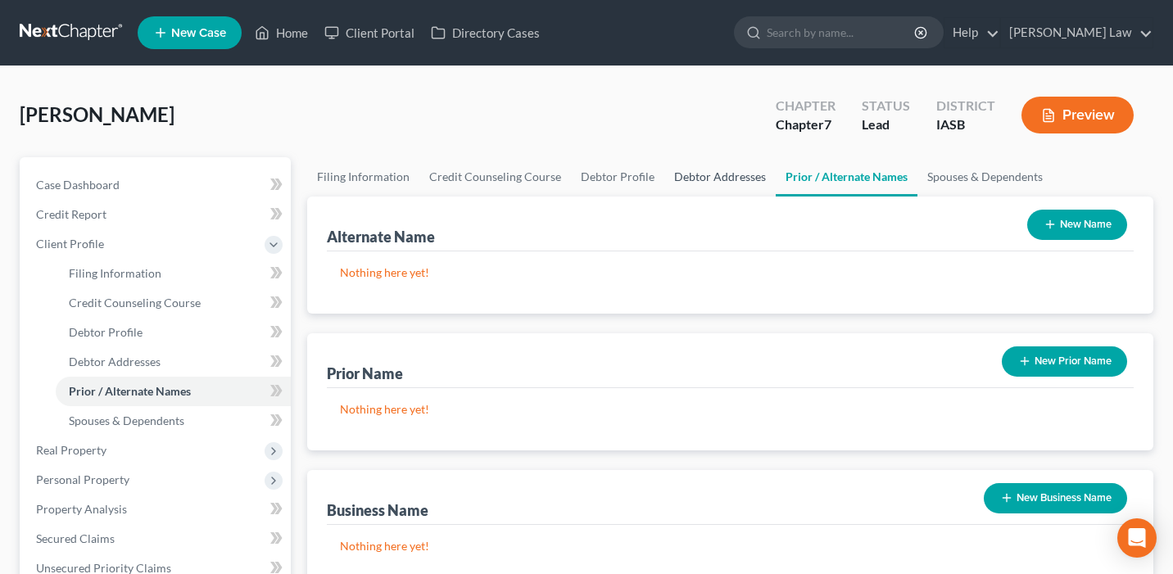
click at [747, 184] on link "Debtor Addresses" at bounding box center [720, 176] width 111 height 39
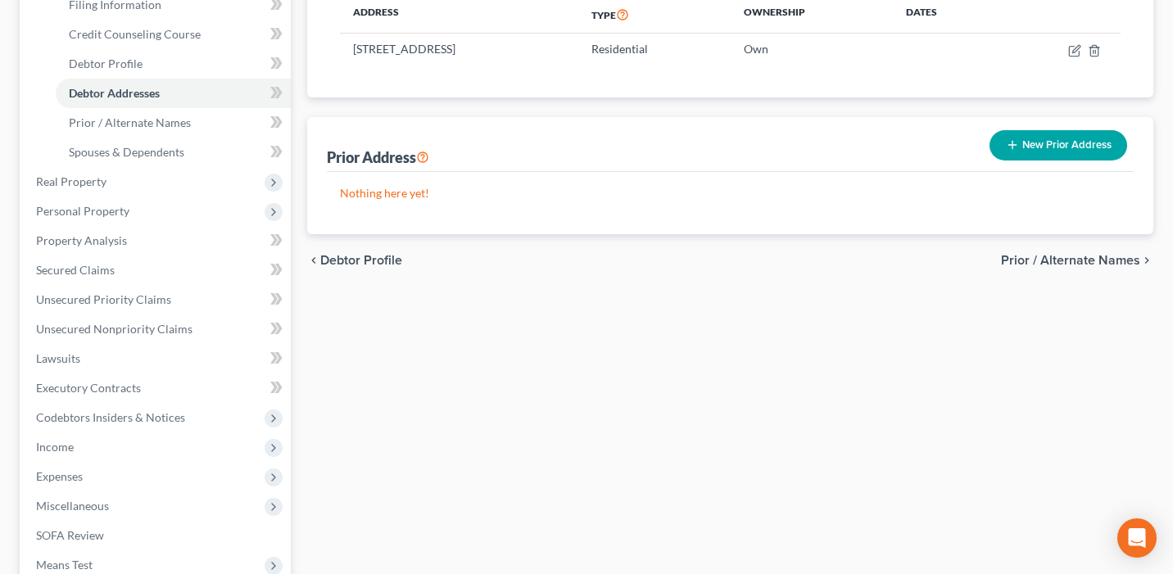
scroll to position [275, 0]
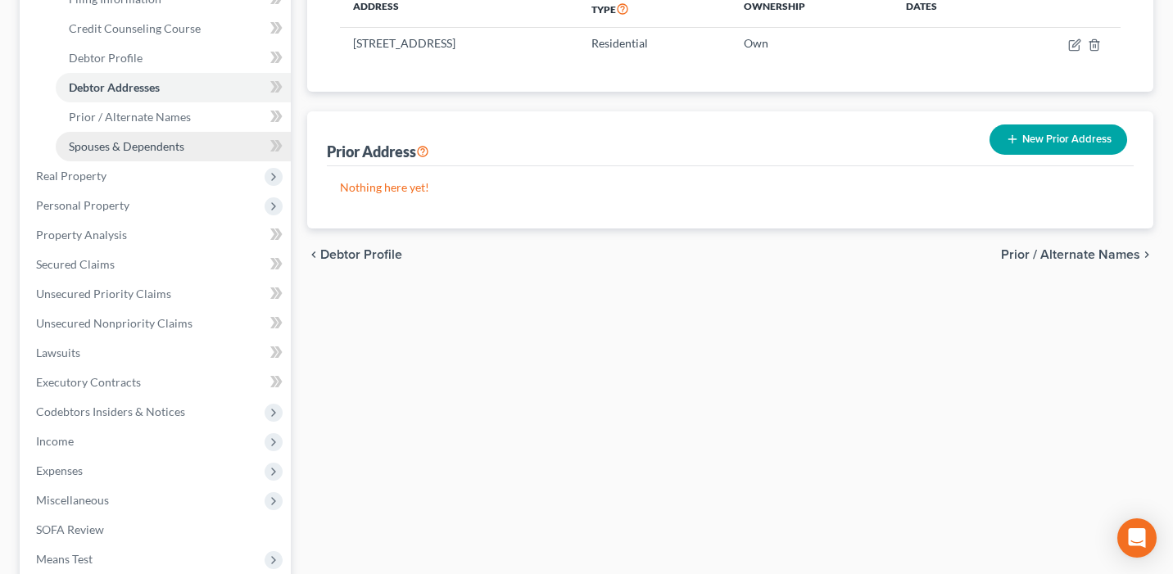
click at [229, 147] on link "Spouses & Dependents" at bounding box center [173, 146] width 235 height 29
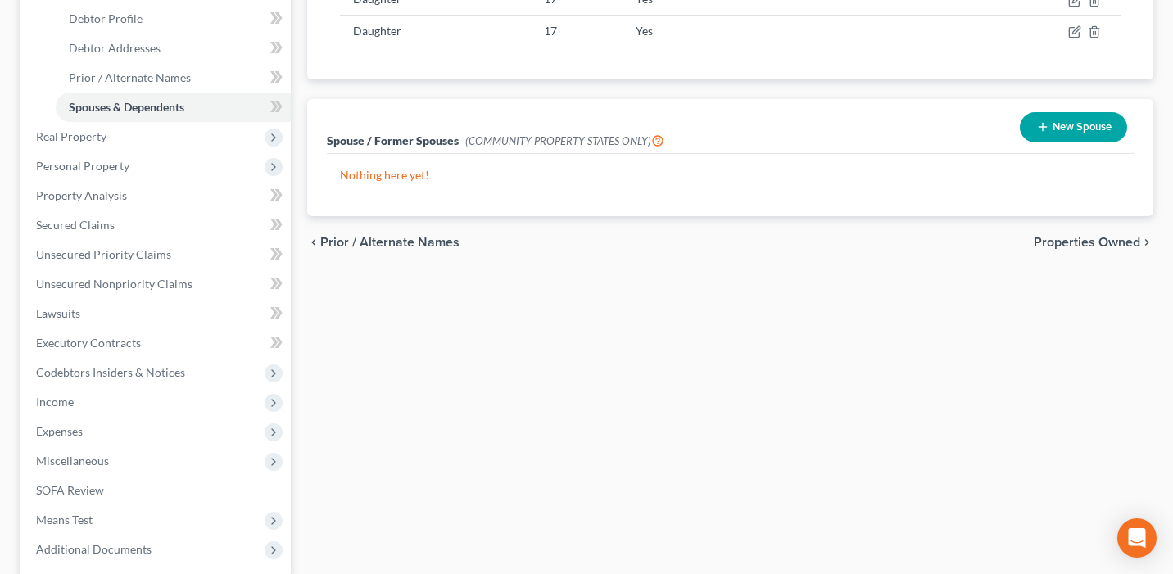
scroll to position [352, 0]
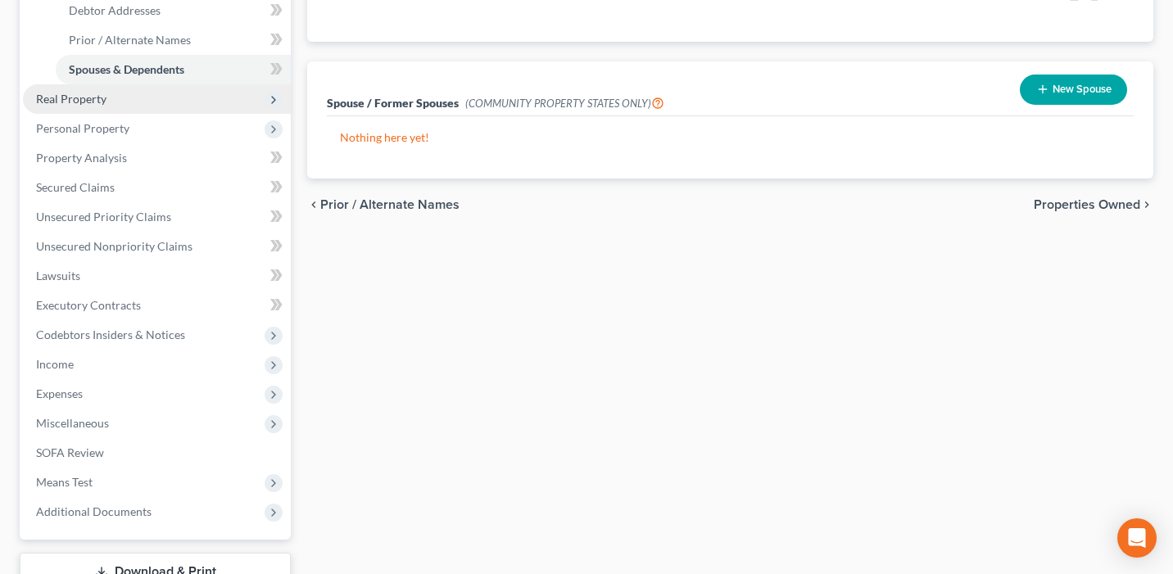
click at [137, 102] on span "Real Property" at bounding box center [157, 98] width 268 height 29
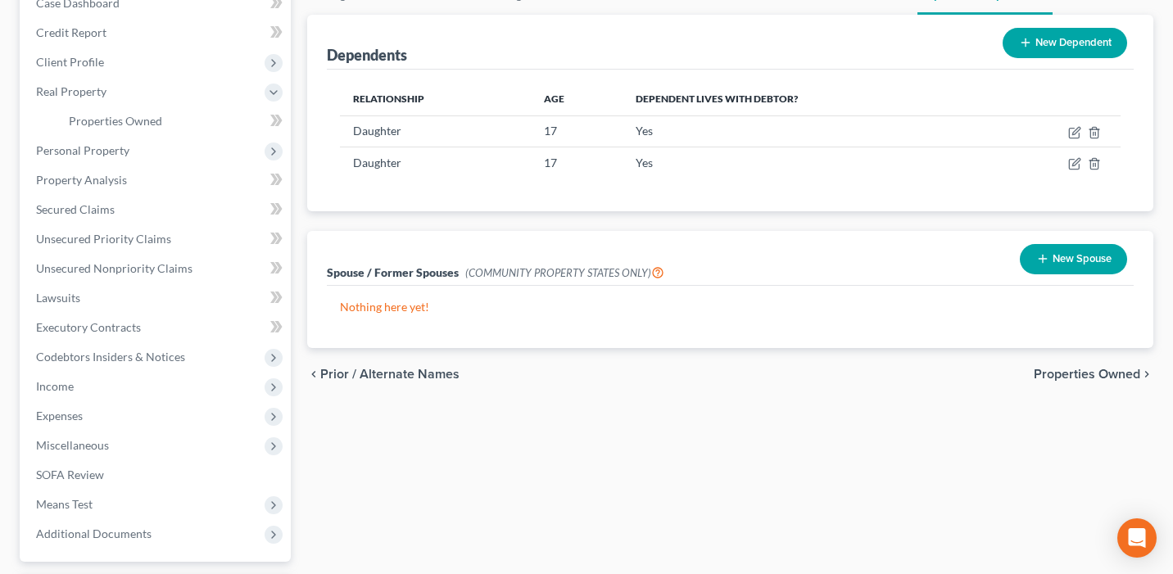
scroll to position [180, 0]
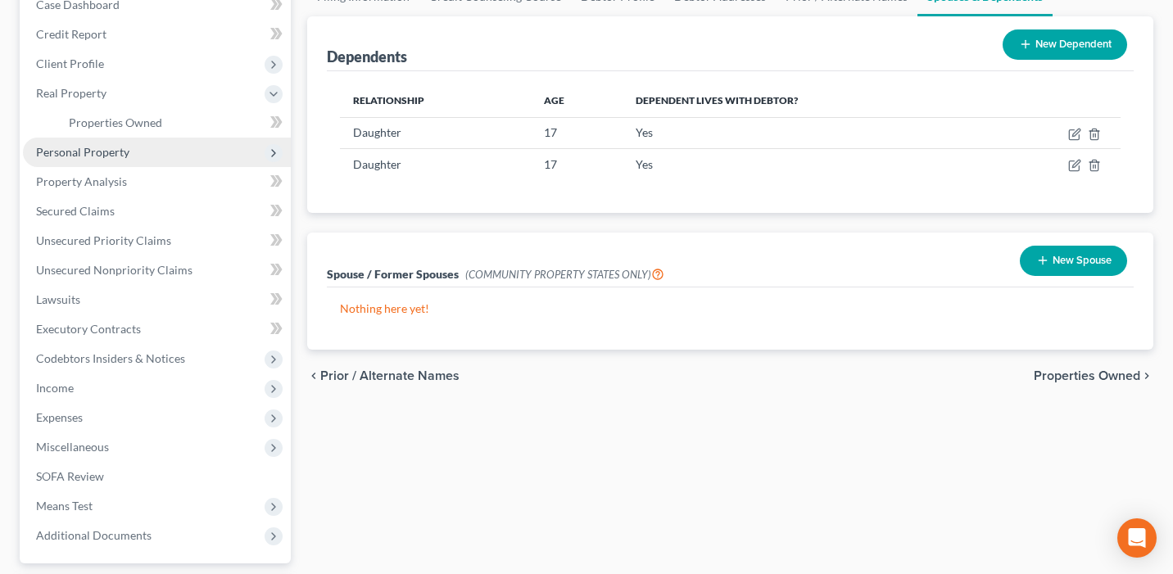
click at [214, 151] on span "Personal Property" at bounding box center [157, 152] width 268 height 29
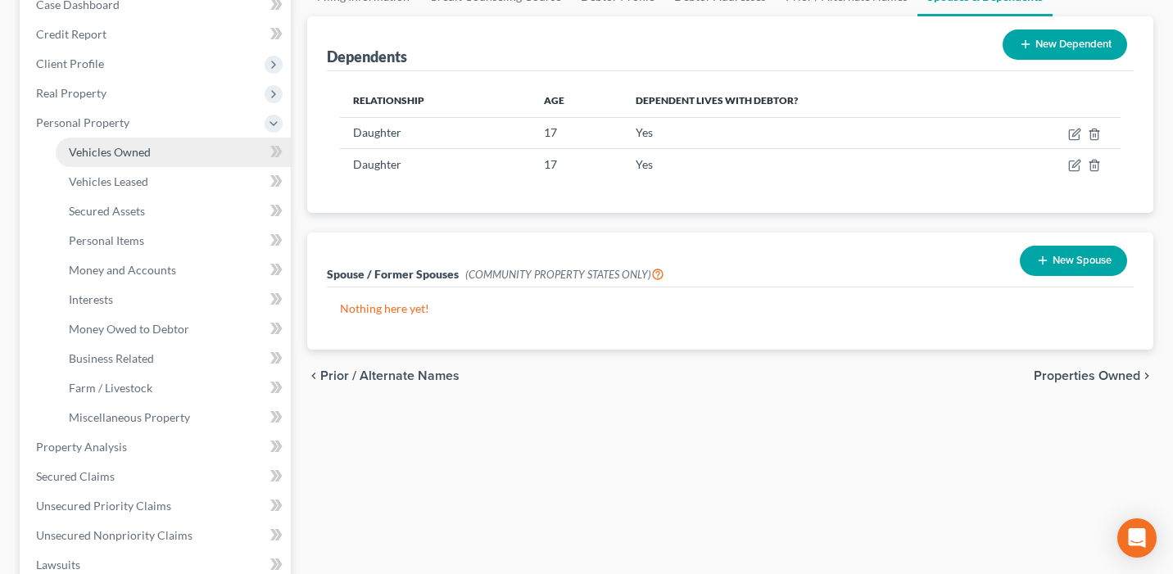
click at [189, 151] on link "Vehicles Owned" at bounding box center [173, 152] width 235 height 29
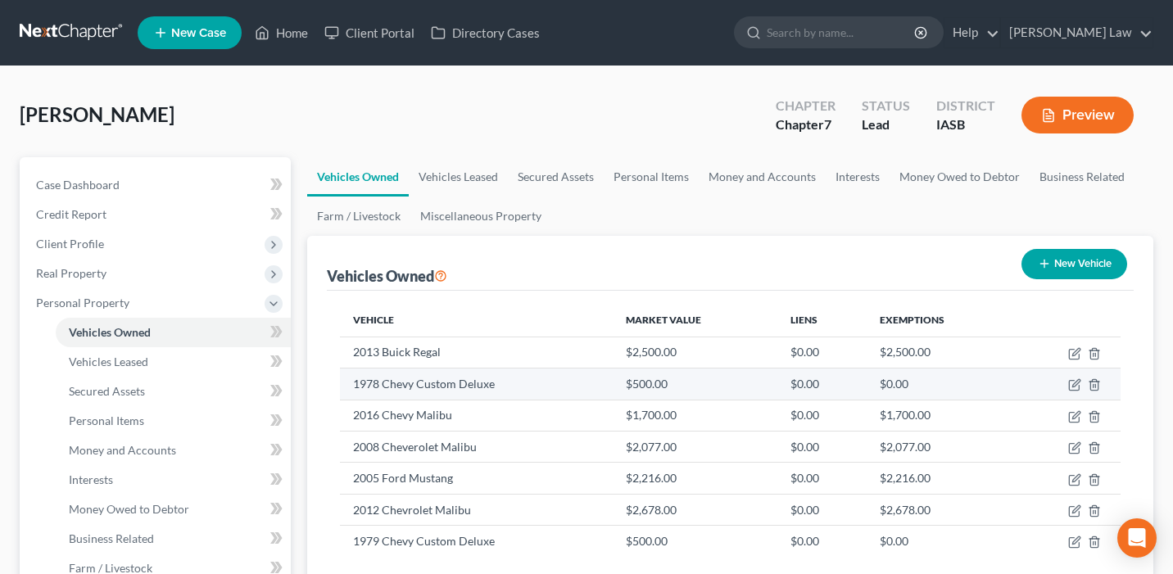
scroll to position [590, 0]
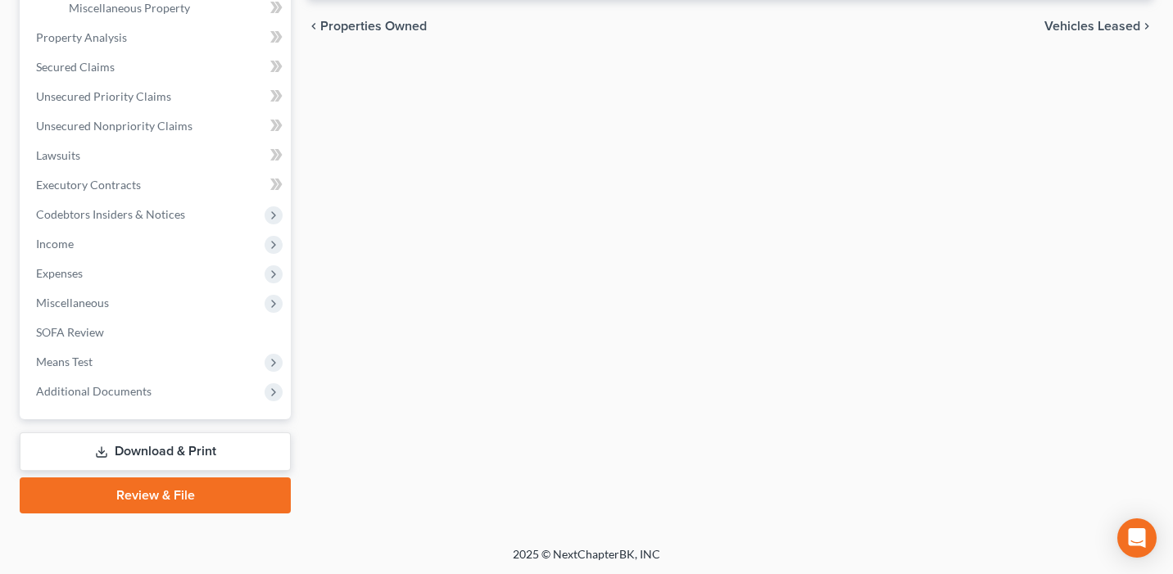
click at [169, 492] on link "Review & File" at bounding box center [155, 496] width 271 height 36
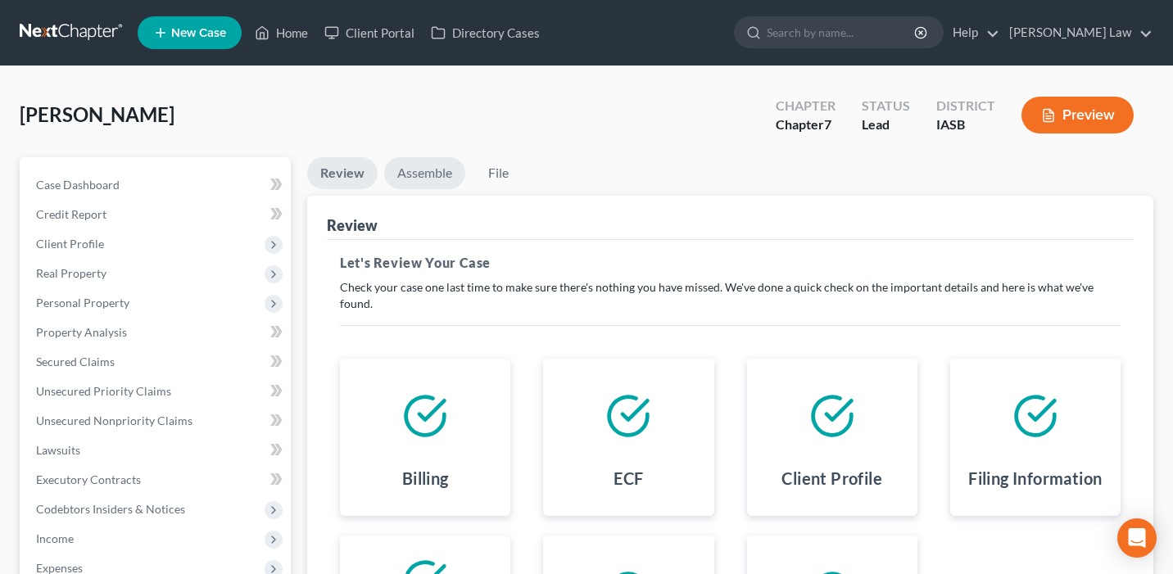
click at [446, 172] on link "Assemble" at bounding box center [424, 173] width 81 height 32
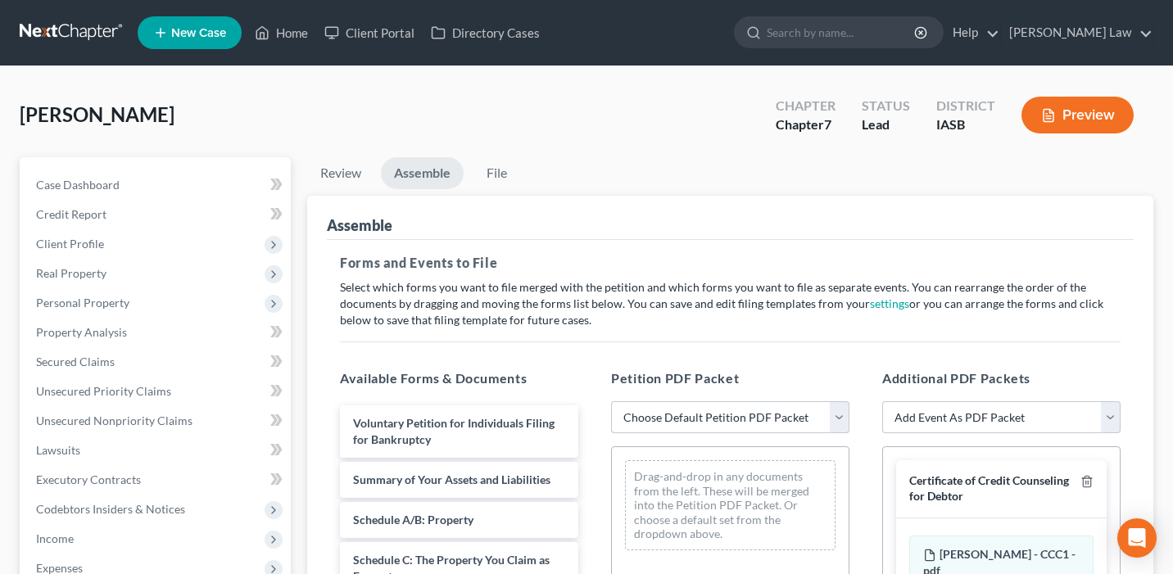
click at [679, 419] on select "Choose Default Petition PDF Packet Emergency Filing (Voluntary Petition and Cre…" at bounding box center [730, 418] width 238 height 33
select select "1"
click at [611, 402] on select "Choose Default Petition PDF Packet Emergency Filing (Voluntary Petition and Cre…" at bounding box center [730, 418] width 238 height 33
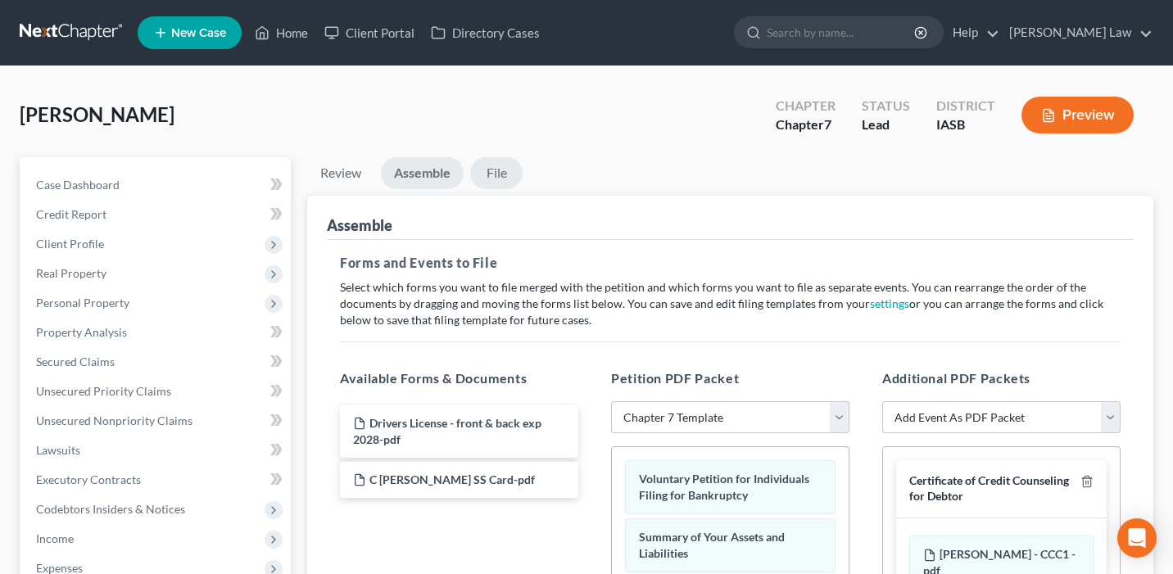
click at [502, 166] on link "File" at bounding box center [496, 173] width 52 height 32
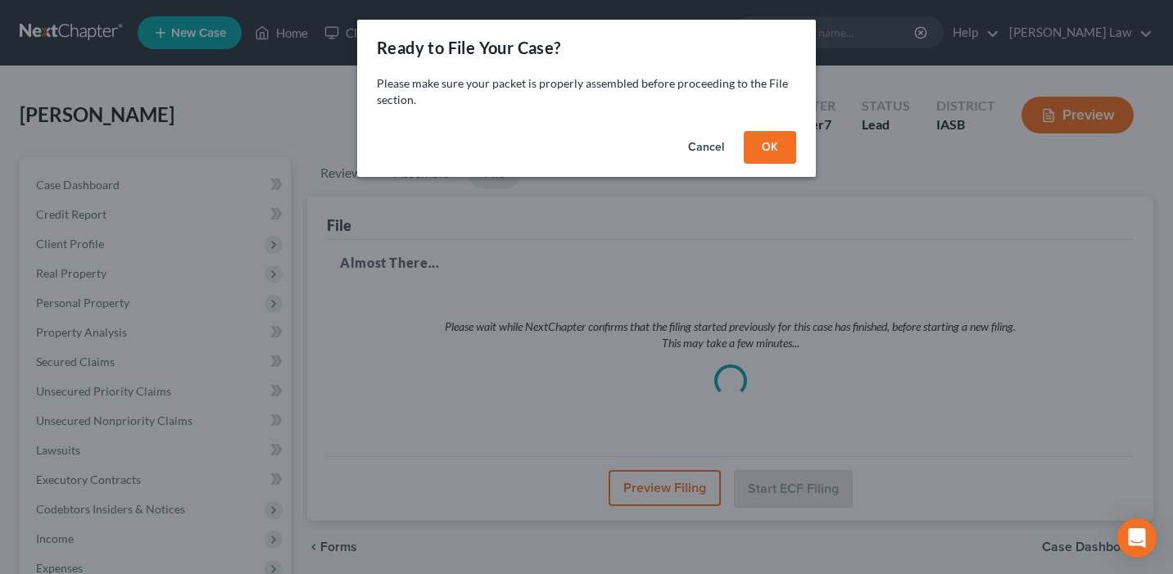
click at [780, 144] on button "OK" at bounding box center [770, 147] width 52 height 33
